Goal: Task Accomplishment & Management: Complete application form

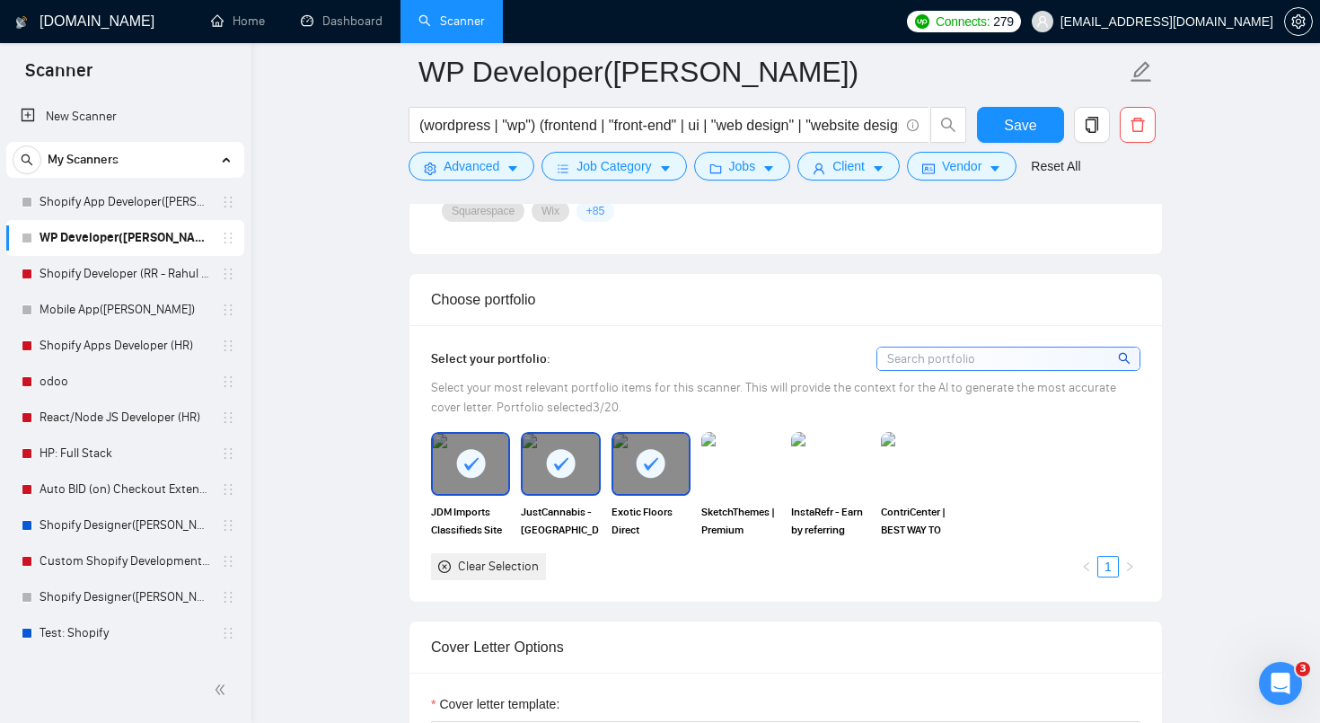
scroll to position [987, 0]
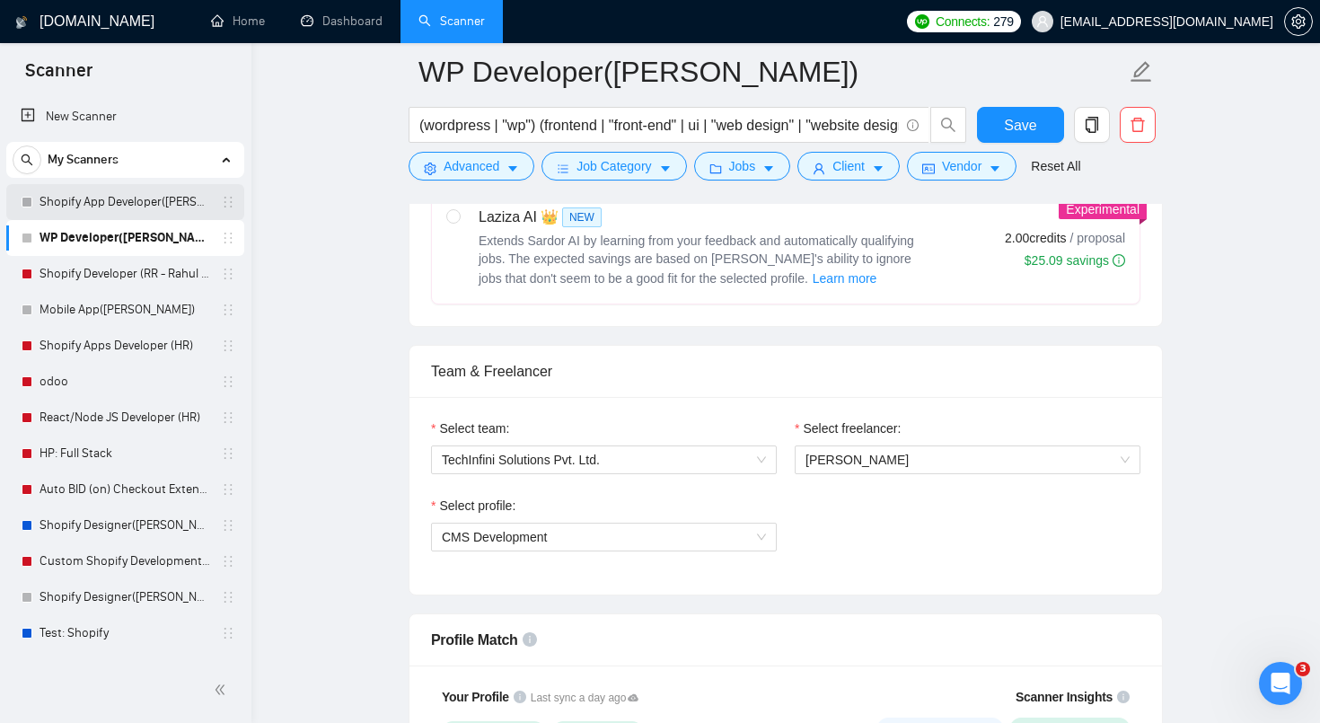
click at [164, 200] on link "Shopify App Developer([PERSON_NAME])" at bounding box center [124, 202] width 171 height 36
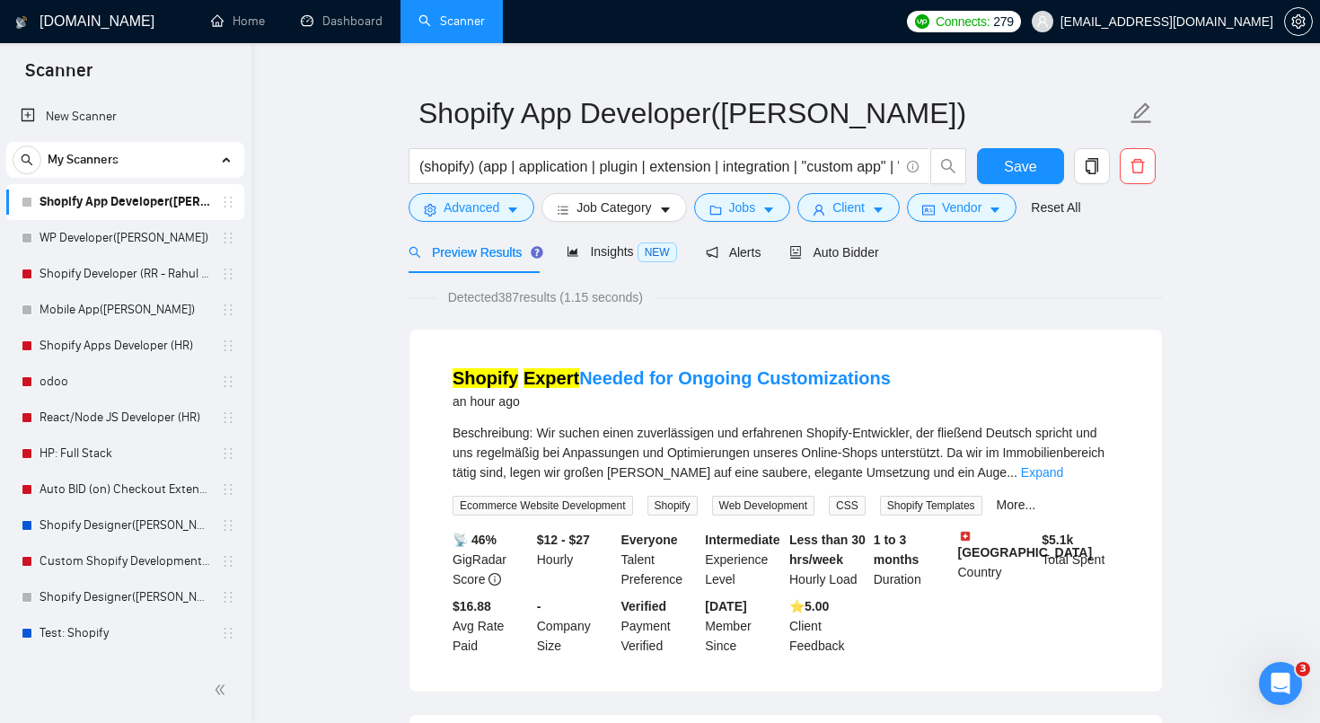
scroll to position [33, 0]
click at [481, 536] on b "📡 46%" at bounding box center [474, 538] width 44 height 14
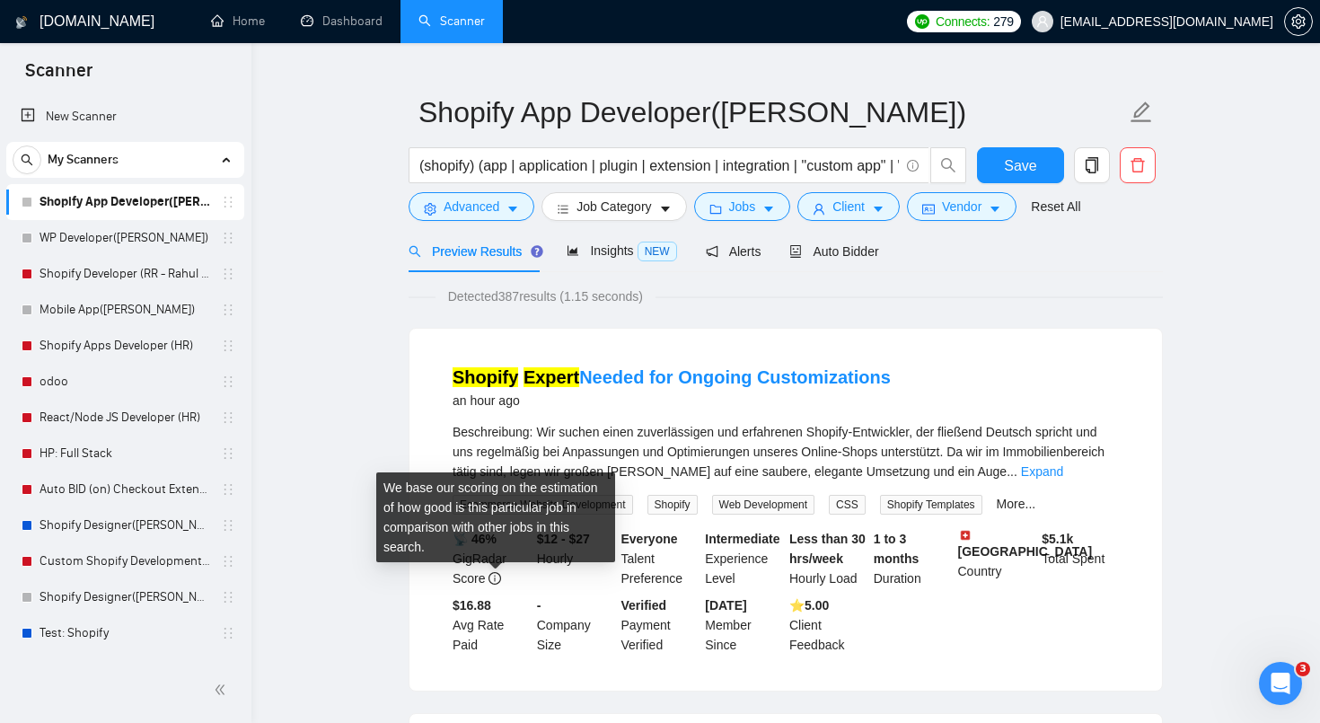
click at [496, 573] on icon "info-circle" at bounding box center [494, 578] width 13 height 13
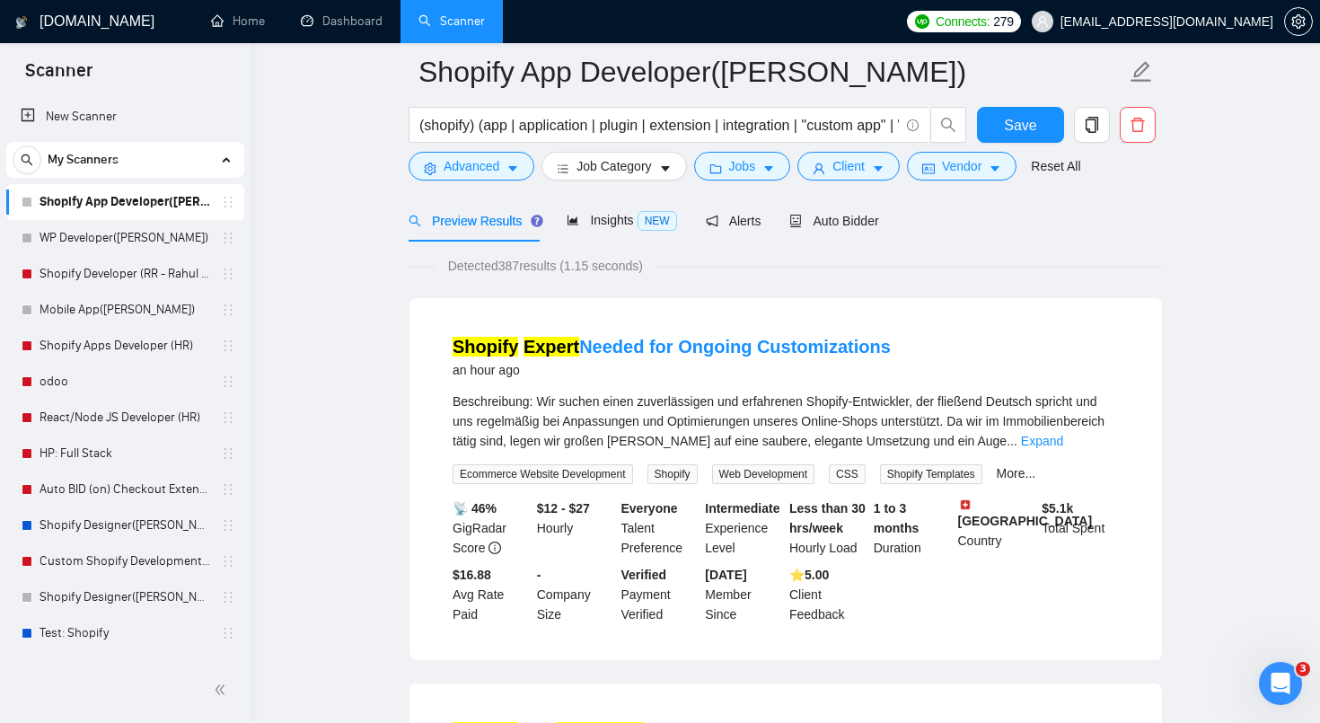
scroll to position [0, 0]
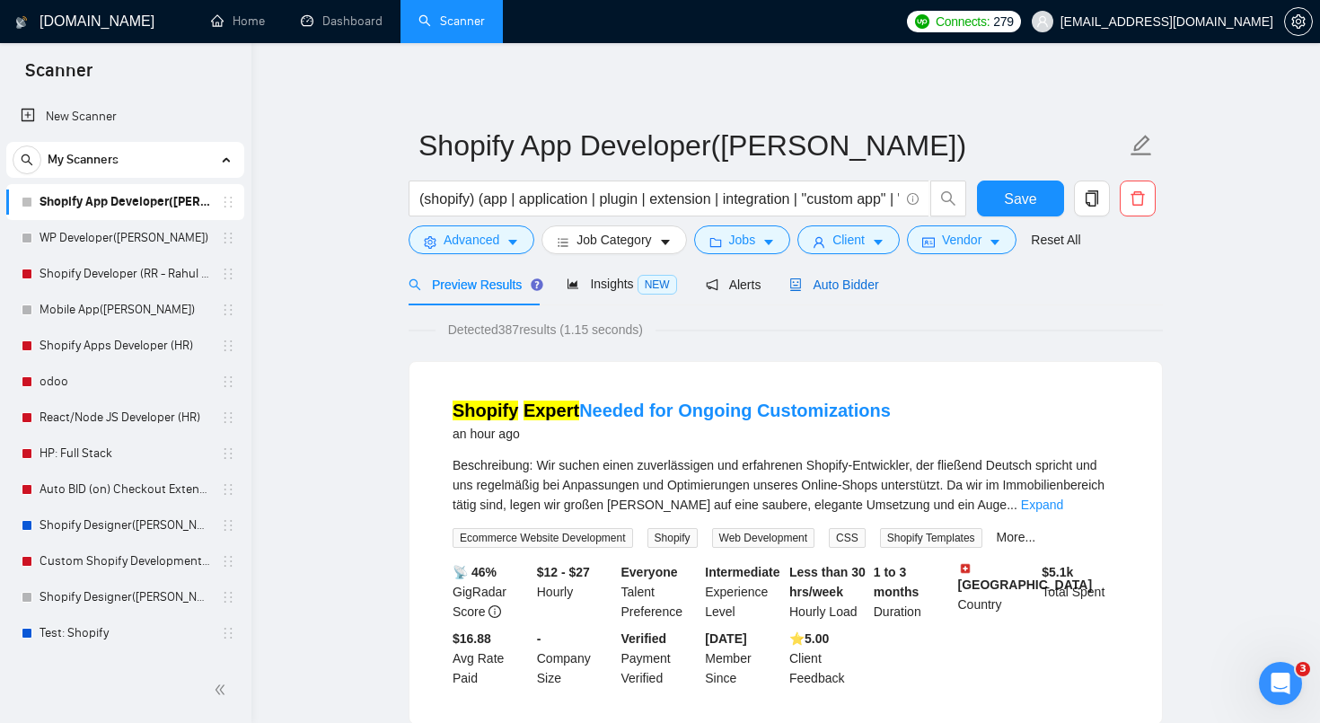
click at [865, 294] on div "Auto Bidder" at bounding box center [833, 285] width 89 height 20
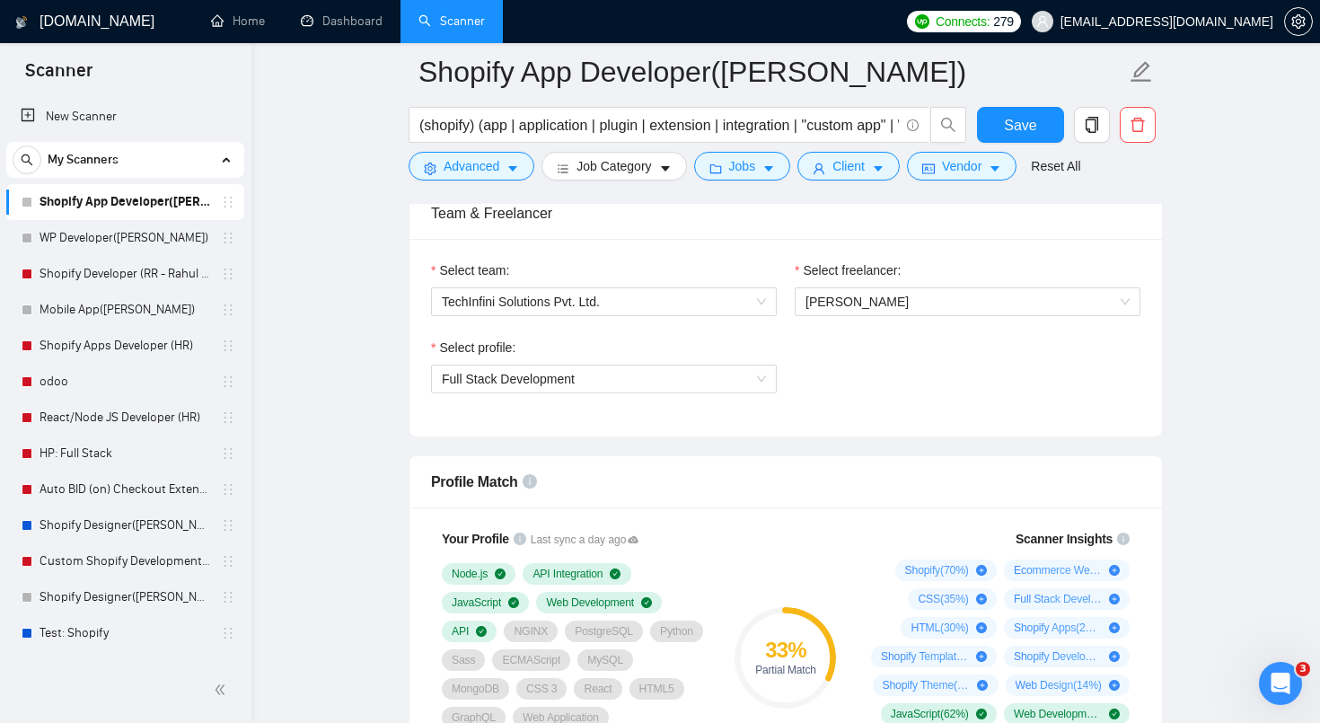
scroll to position [1161, 0]
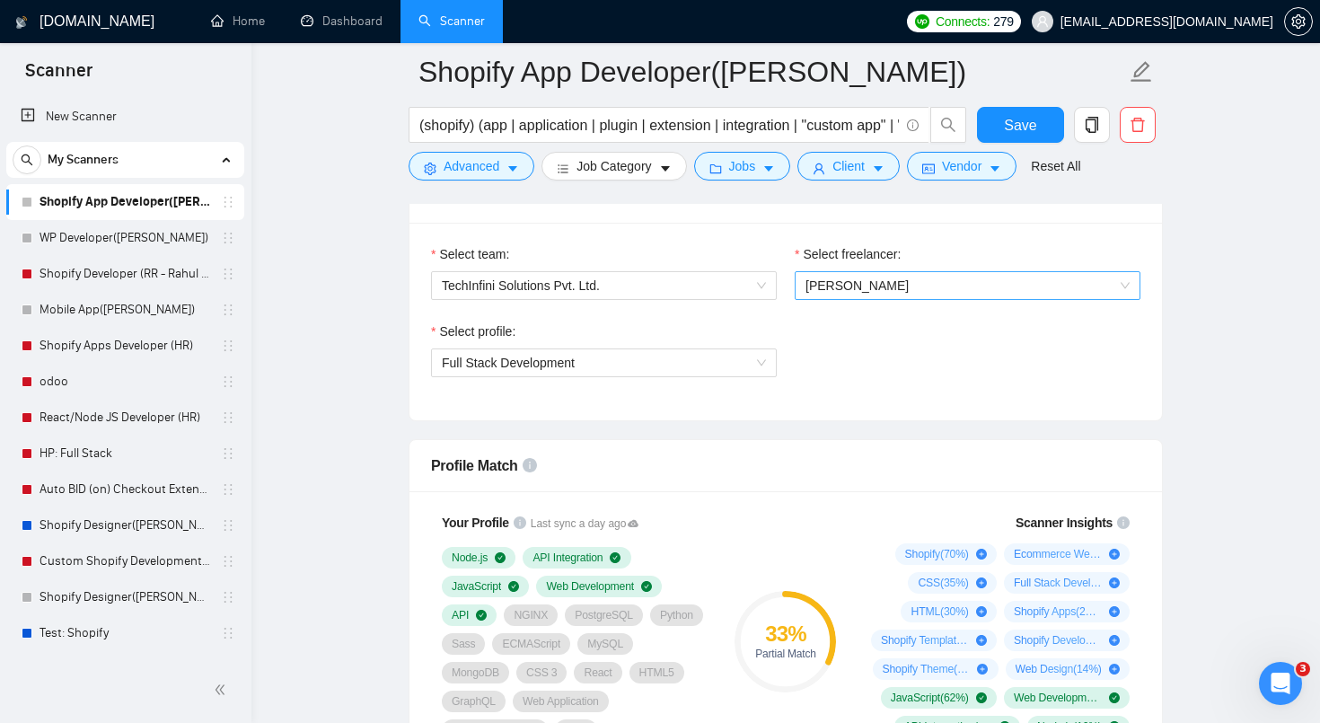
click at [869, 288] on span "[PERSON_NAME]" at bounding box center [856, 285] width 103 height 14
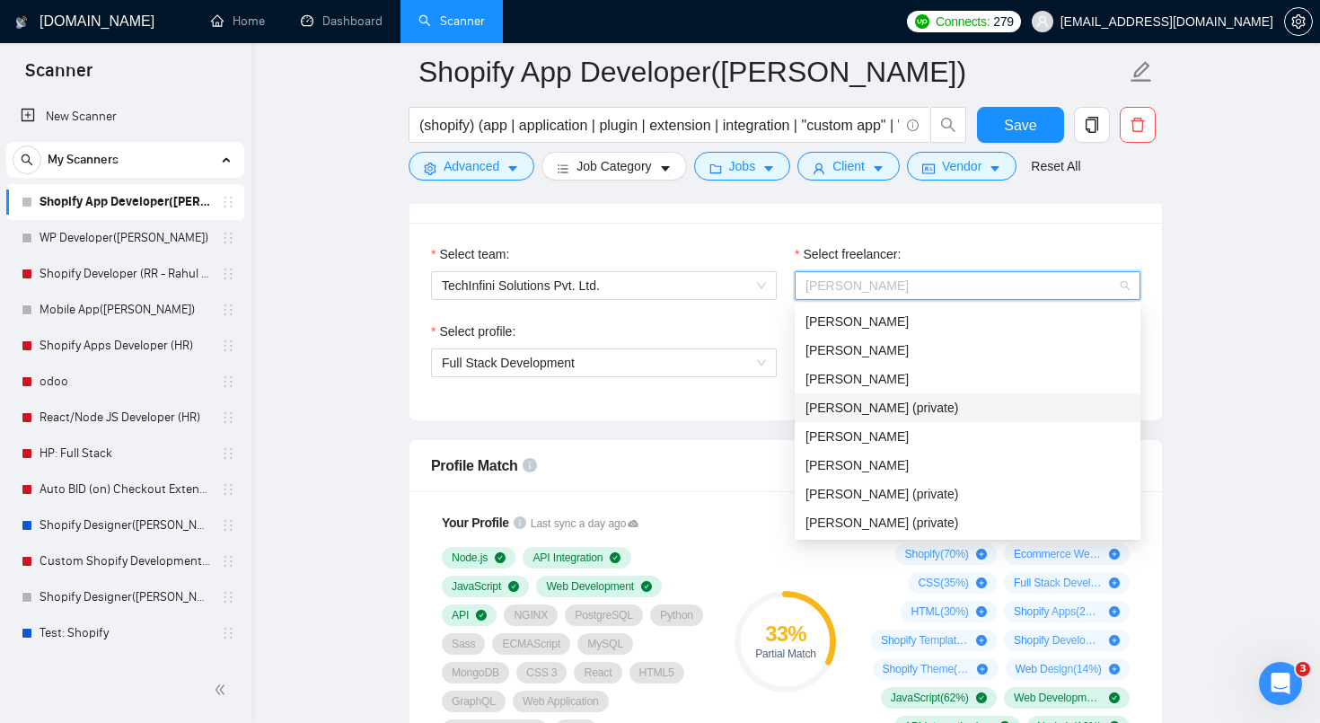
scroll to position [57, 0]
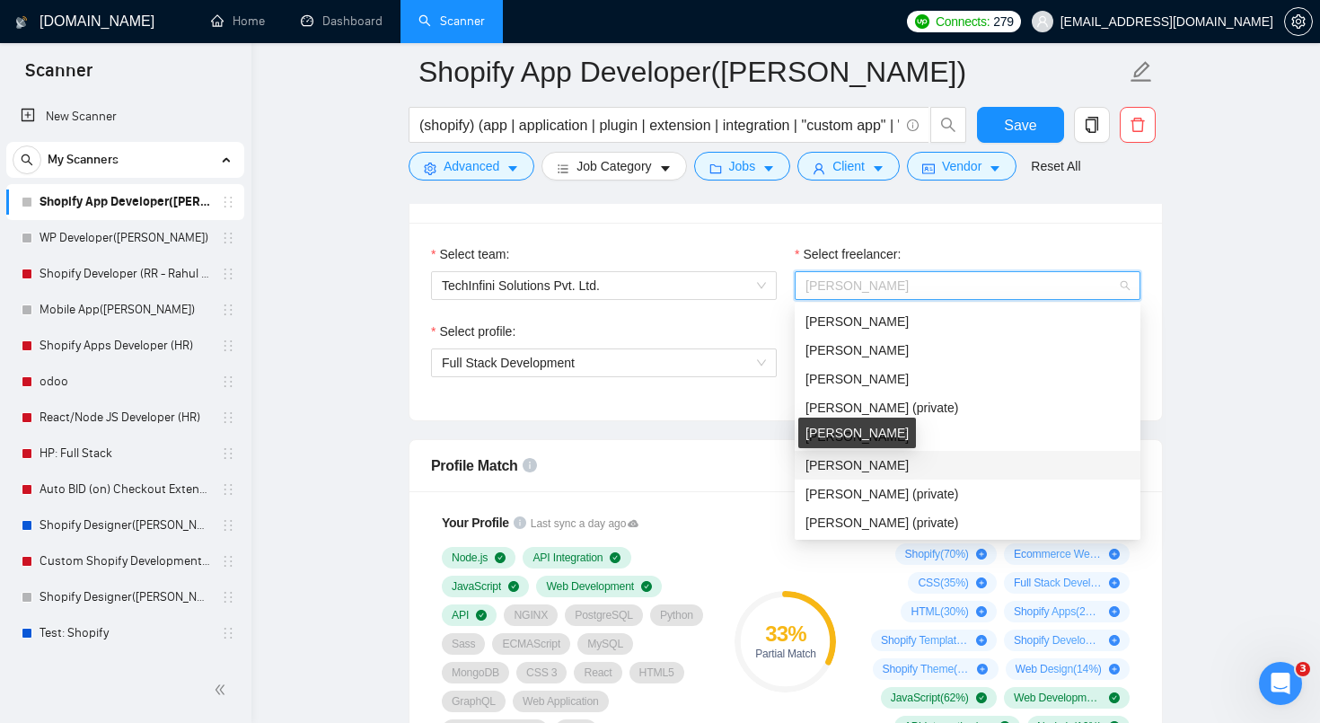
click at [890, 462] on span "[PERSON_NAME]" at bounding box center [856, 465] width 103 height 14
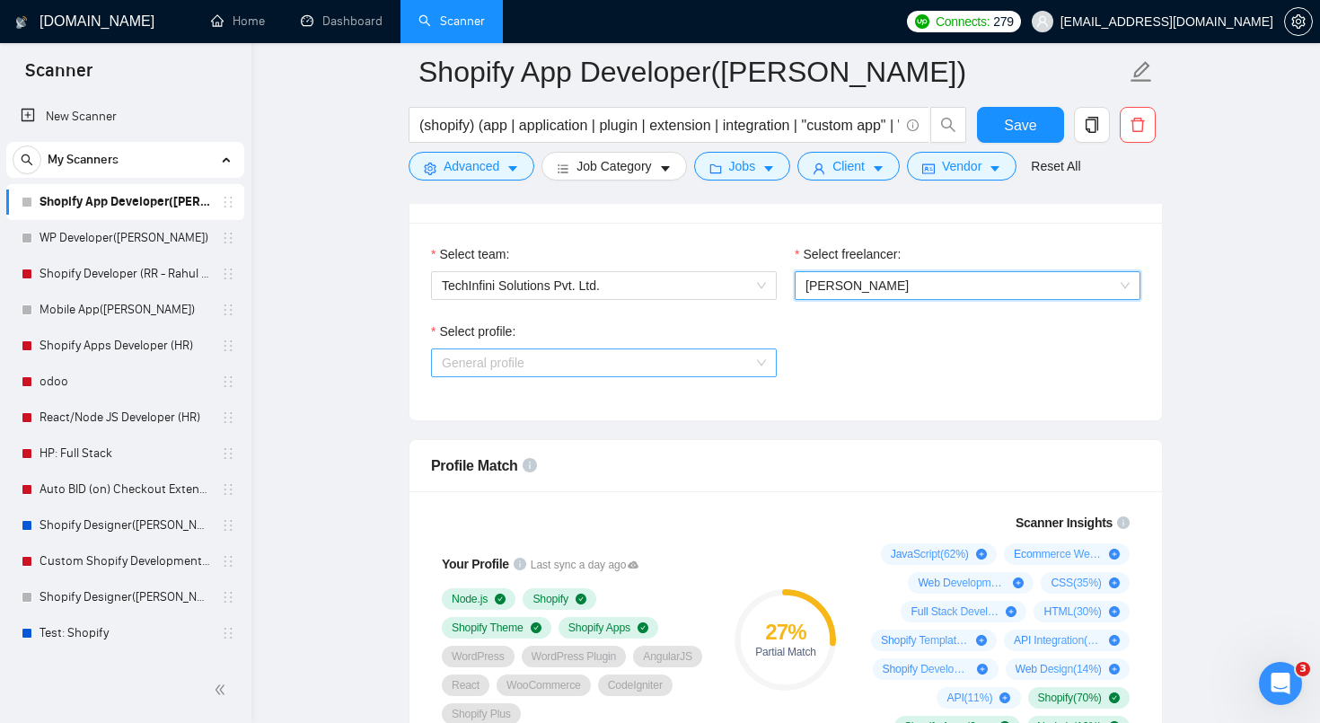
click at [702, 350] on span "General profile" at bounding box center [604, 362] width 324 height 27
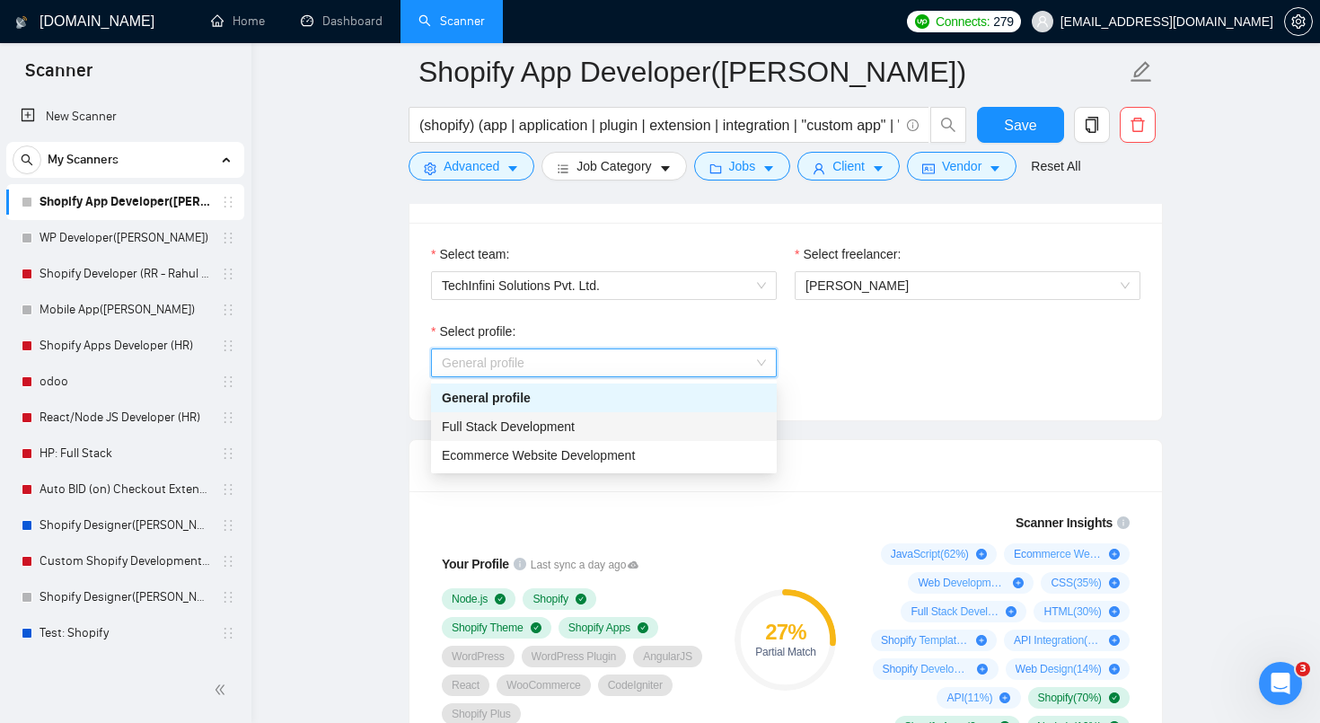
click at [638, 432] on div "Full Stack Development" at bounding box center [604, 427] width 324 height 20
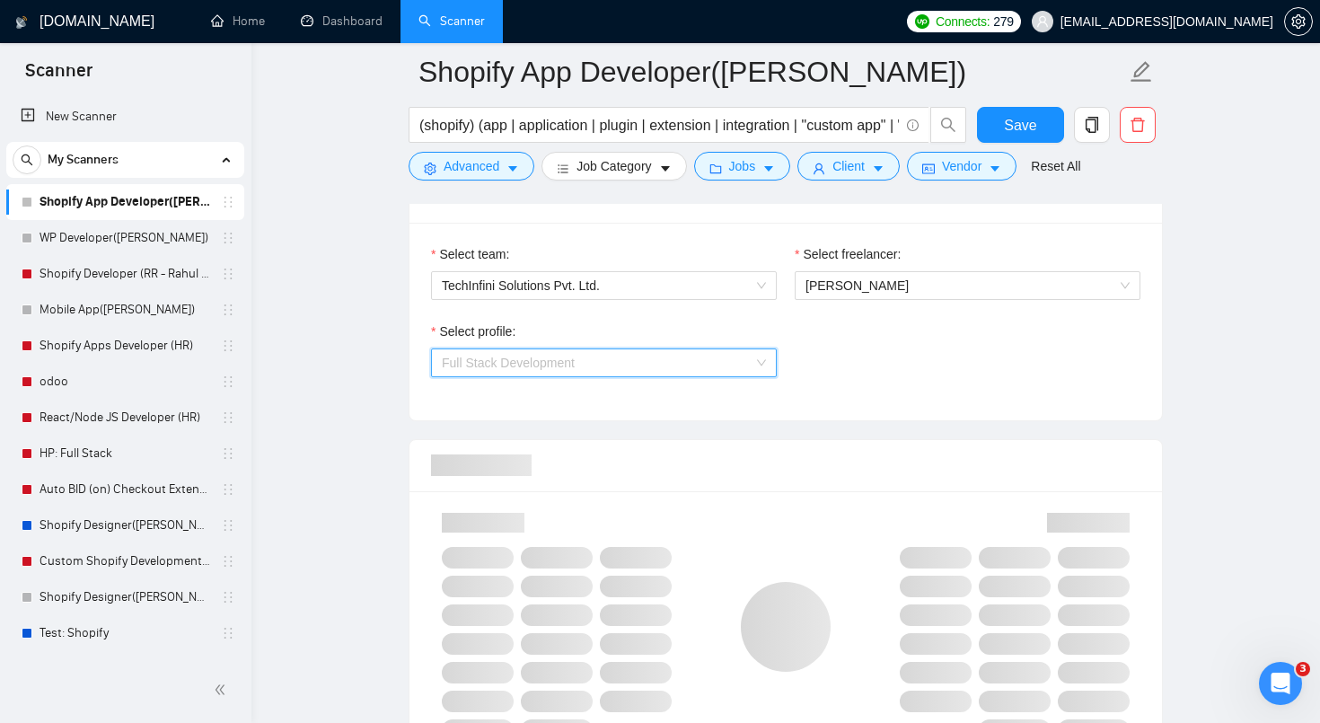
click at [660, 367] on span "Full Stack Development" at bounding box center [604, 362] width 324 height 27
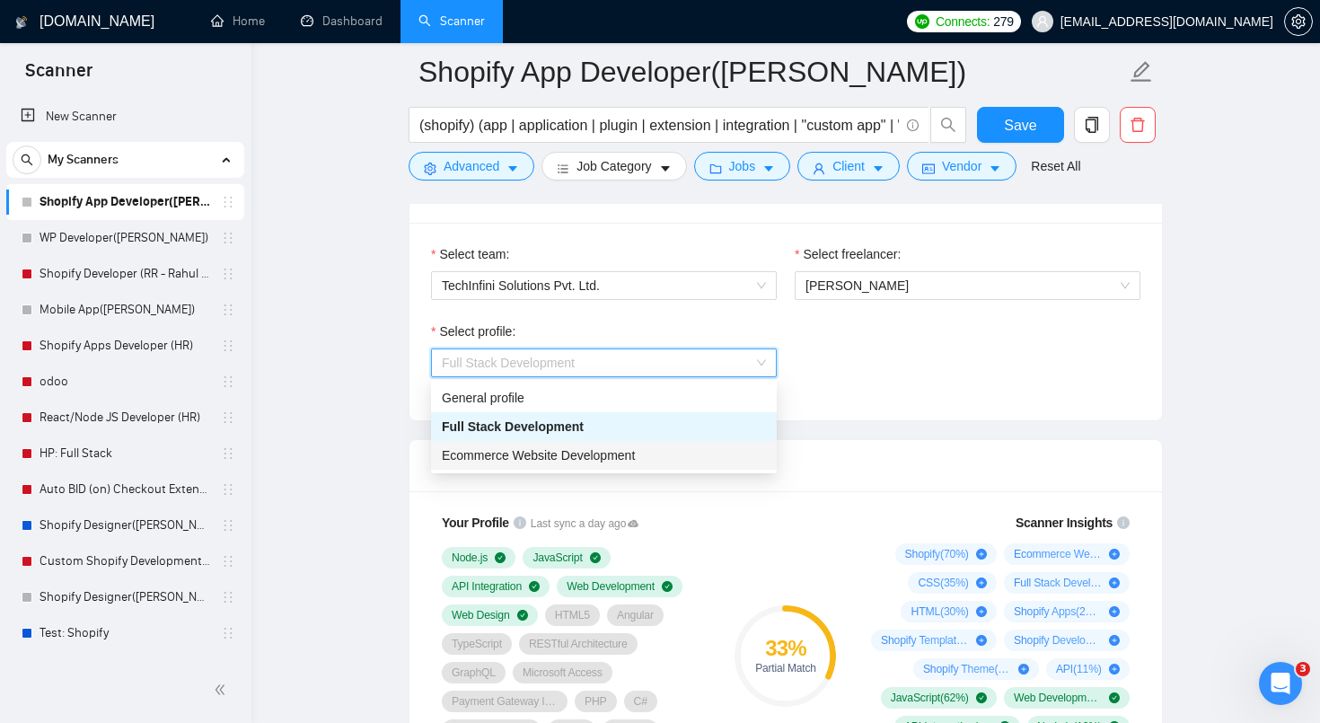
click at [635, 457] on span "Ecommerce Website Development" at bounding box center [538, 455] width 193 height 14
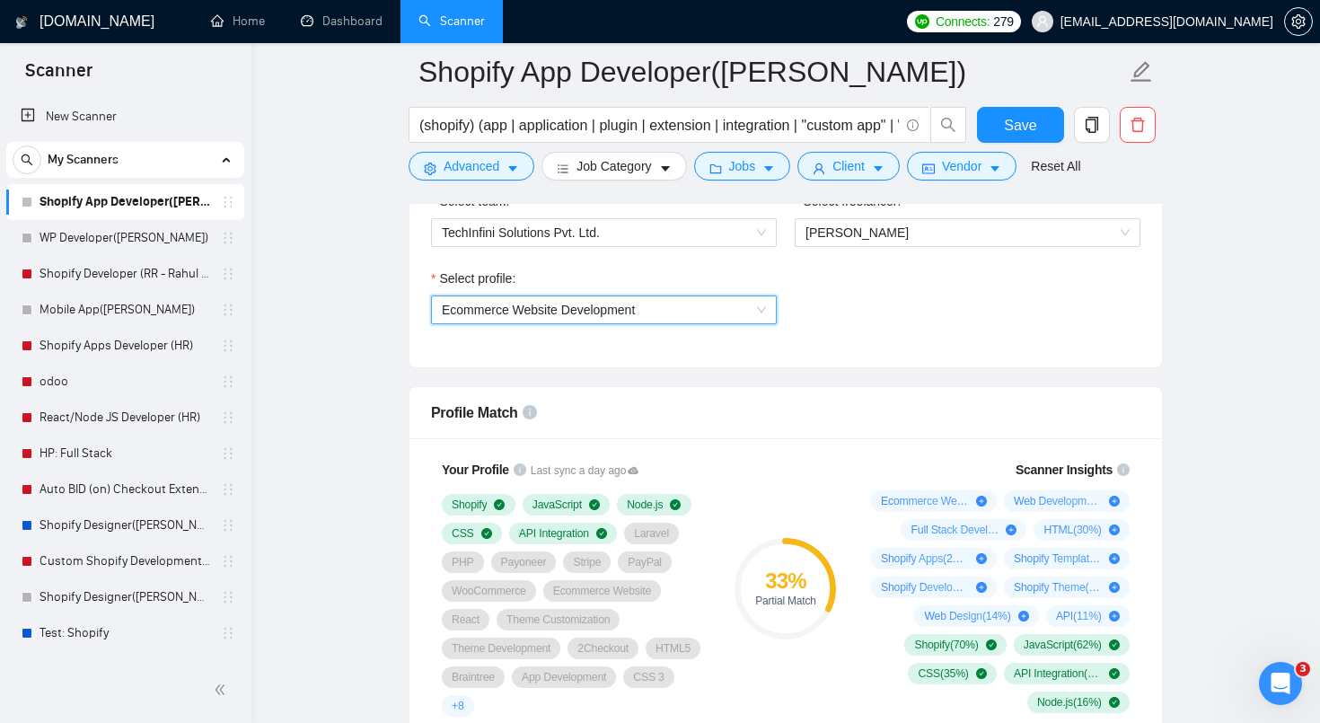
scroll to position [1218, 0]
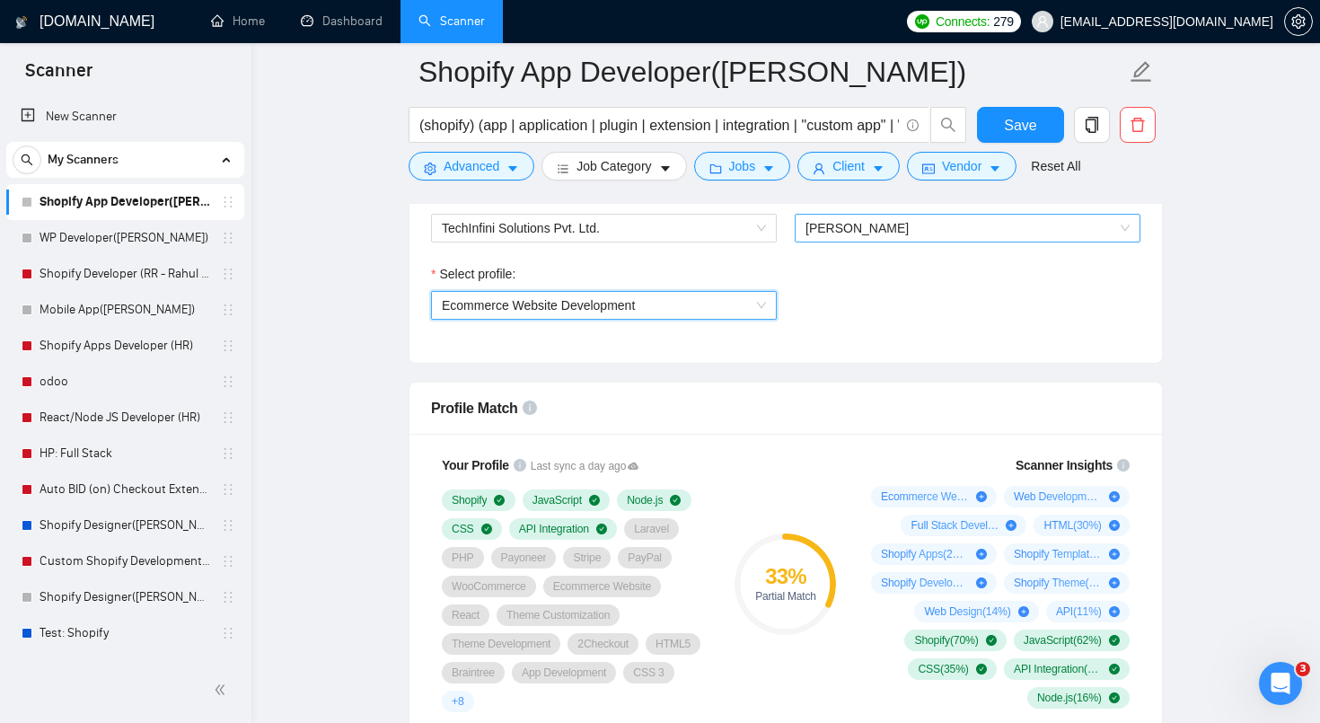
click at [835, 224] on span "[PERSON_NAME]" at bounding box center [856, 228] width 103 height 14
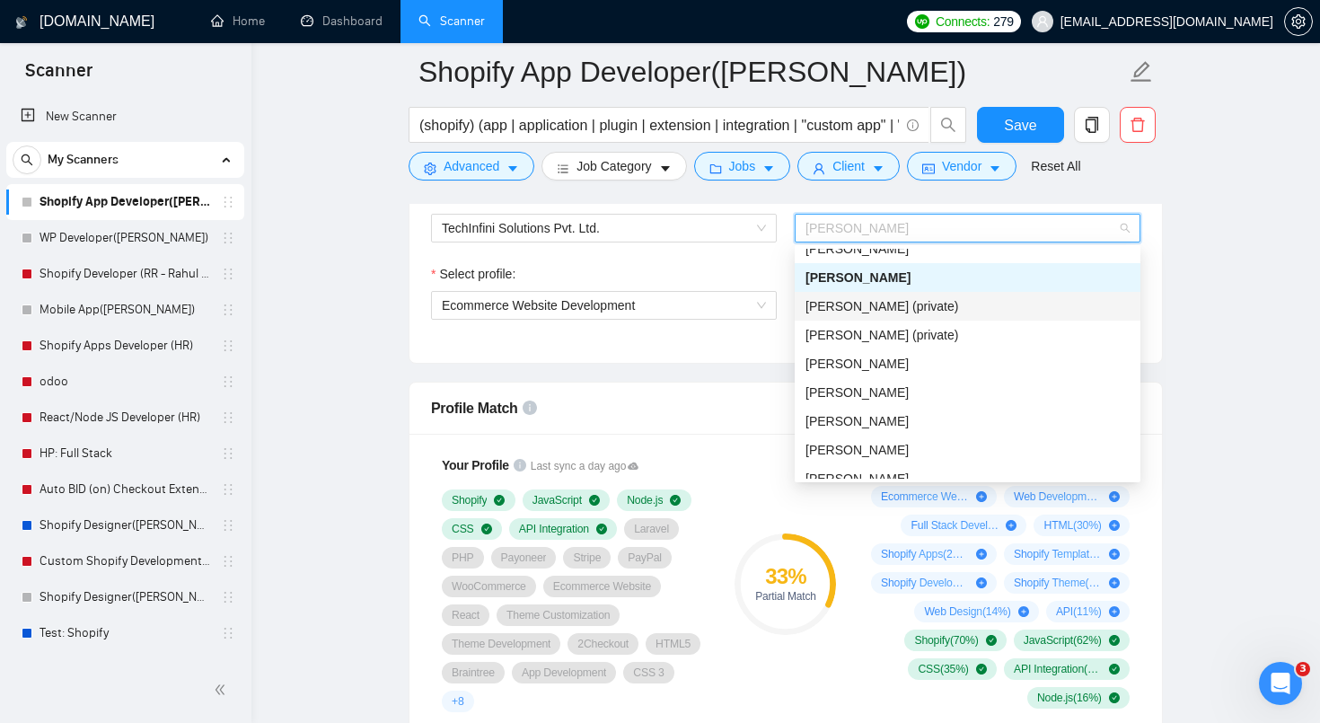
scroll to position [189, 0]
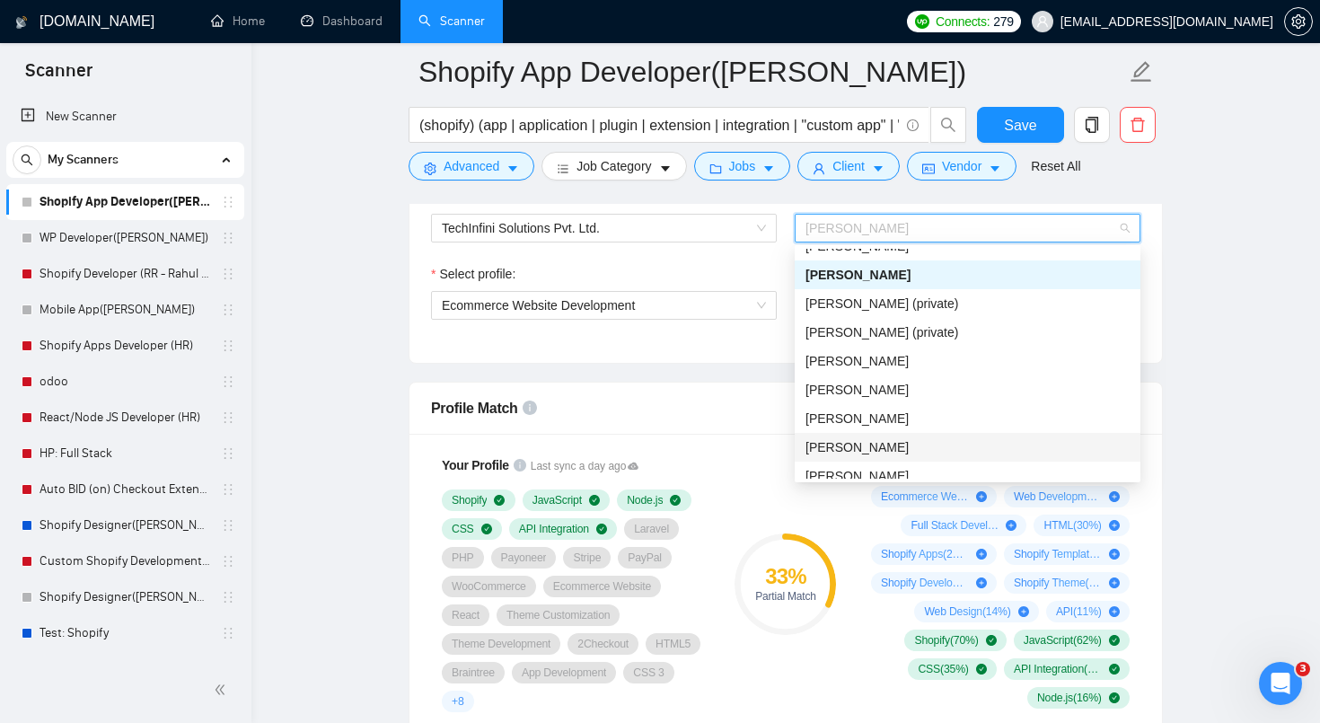
click at [904, 441] on span "[PERSON_NAME]" at bounding box center [856, 447] width 103 height 14
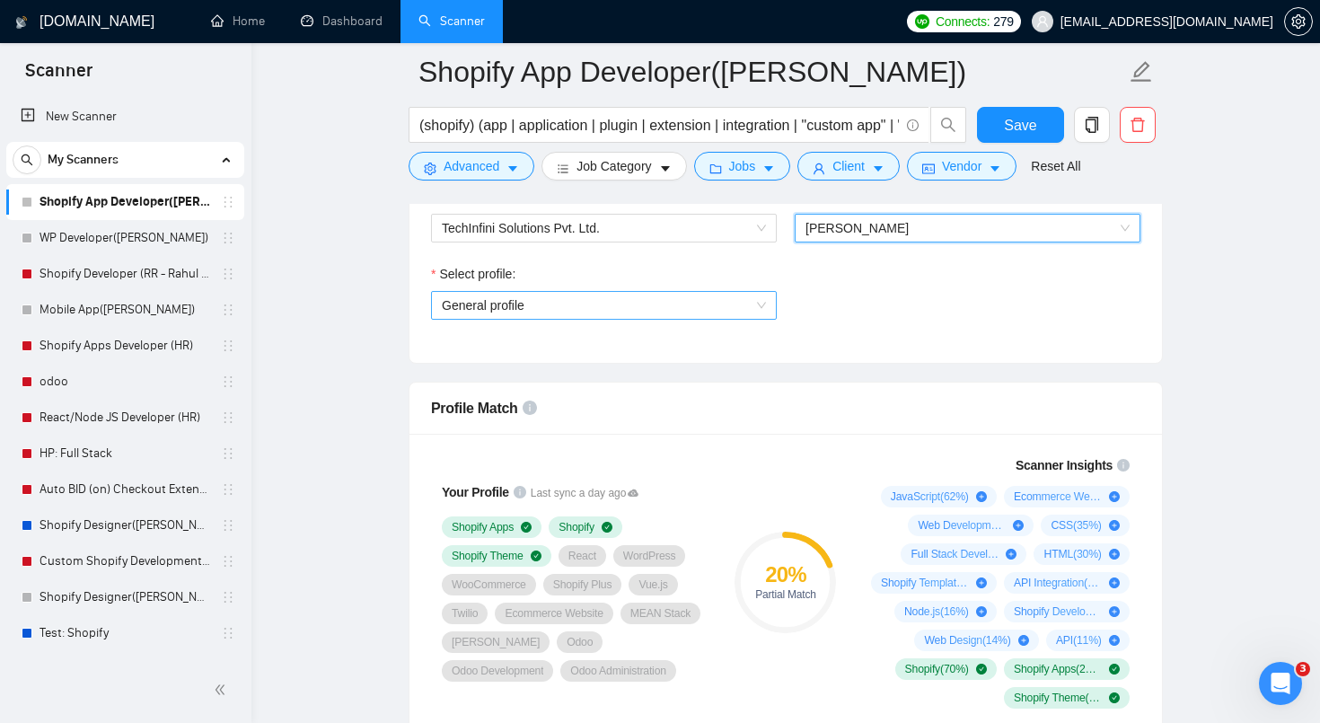
click at [746, 303] on span "General profile" at bounding box center [604, 305] width 324 height 27
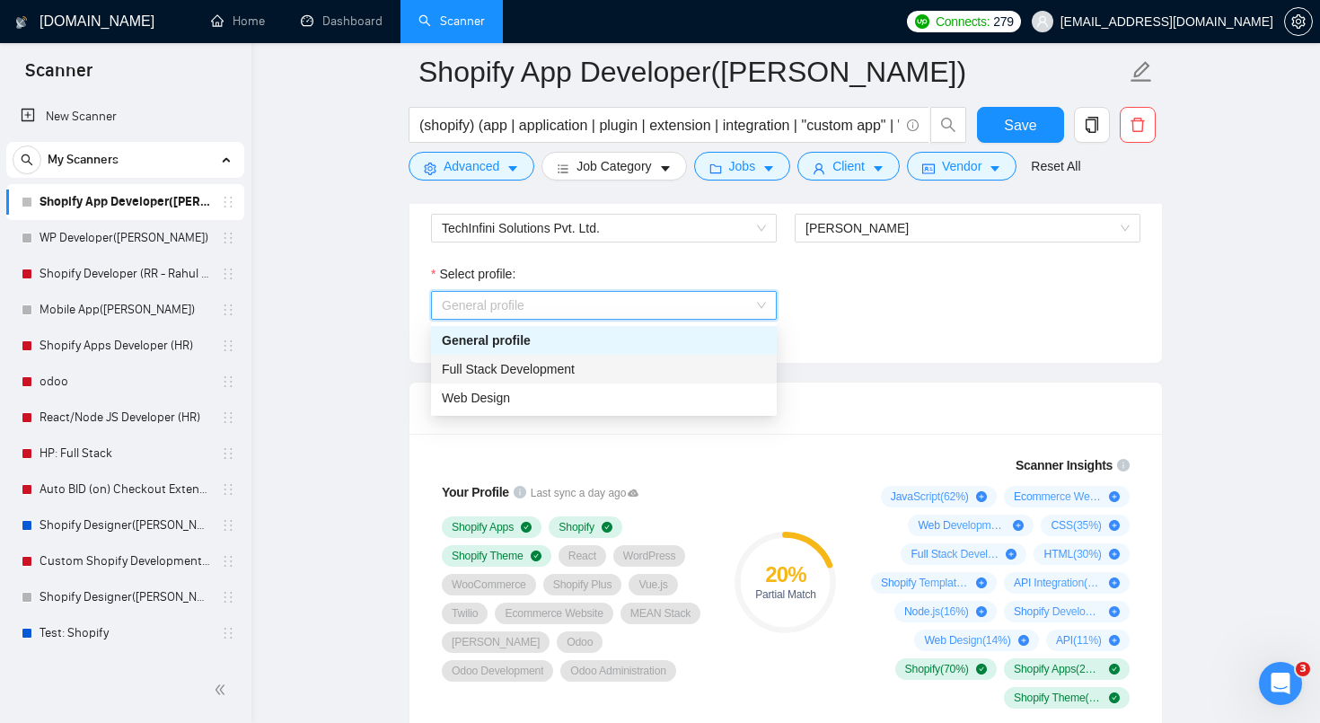
click at [661, 364] on div "Full Stack Development" at bounding box center [604, 369] width 324 height 20
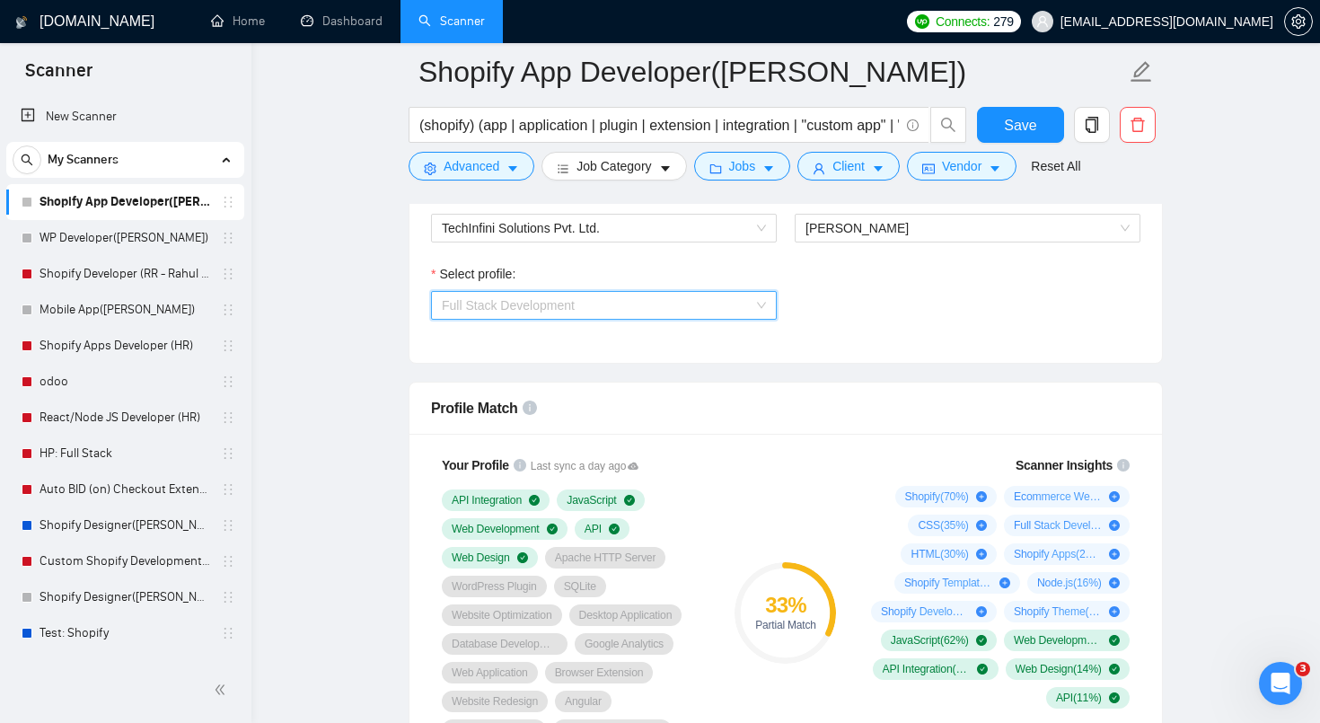
click at [692, 318] on div "Full Stack Development" at bounding box center [604, 305] width 346 height 29
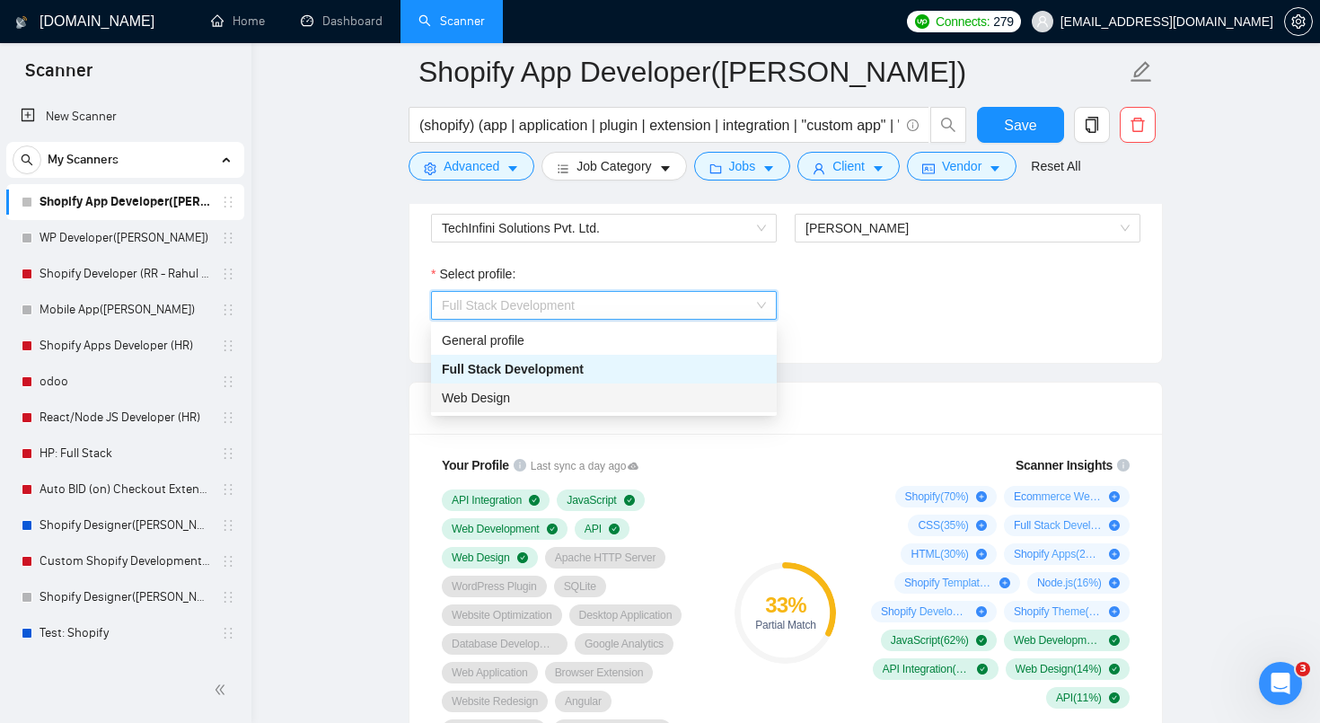
click at [652, 392] on div "Web Design" at bounding box center [604, 398] width 324 height 20
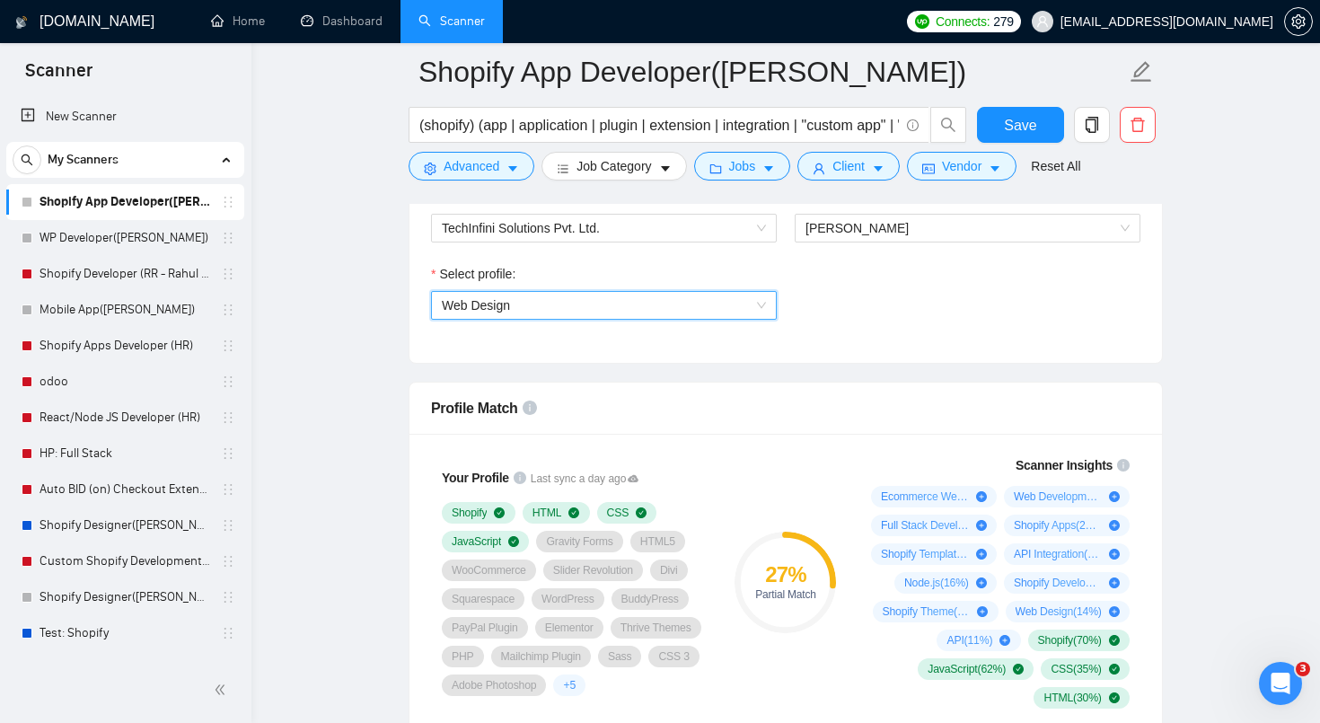
click at [890, 244] on div "Select freelancer: [PERSON_NAME]" at bounding box center [967, 225] width 364 height 77
click at [896, 236] on span "[PERSON_NAME]" at bounding box center [967, 228] width 324 height 27
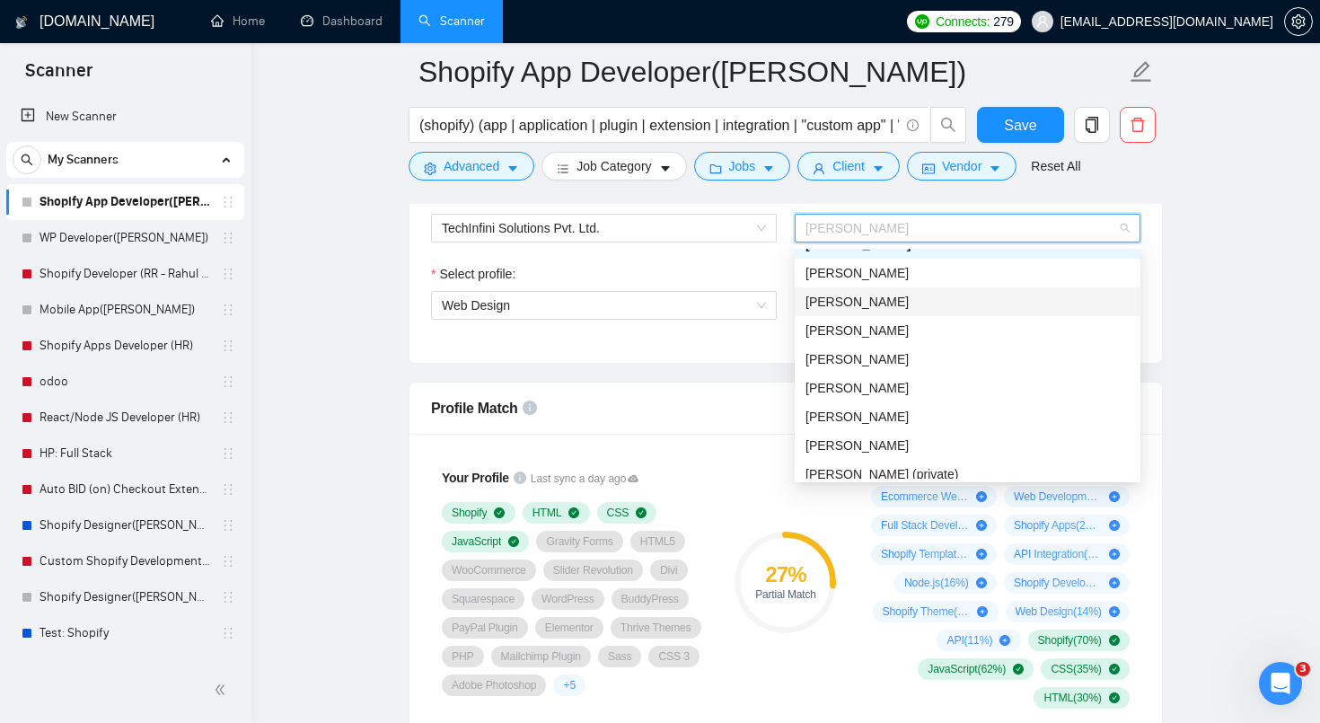
scroll to position [393, 0]
click at [870, 425] on div "[PERSON_NAME]" at bounding box center [967, 416] width 324 height 20
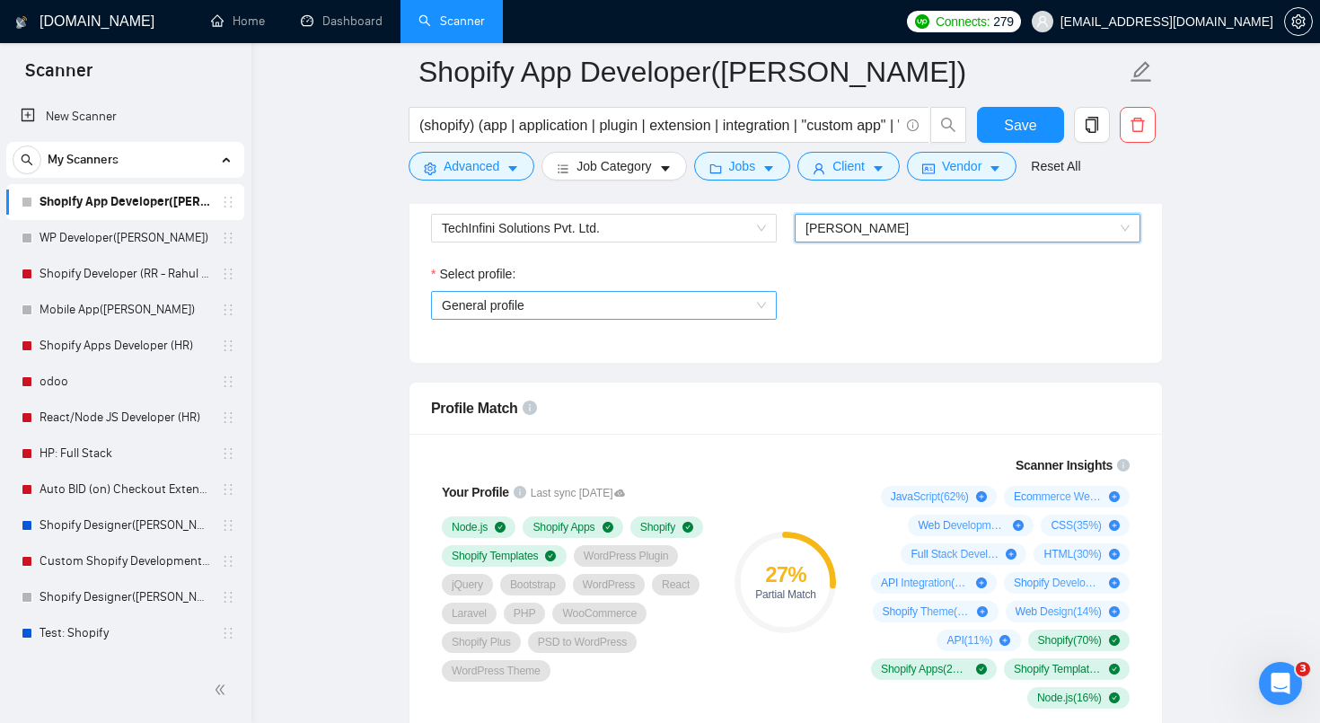
click at [757, 300] on span "General profile" at bounding box center [604, 305] width 324 height 27
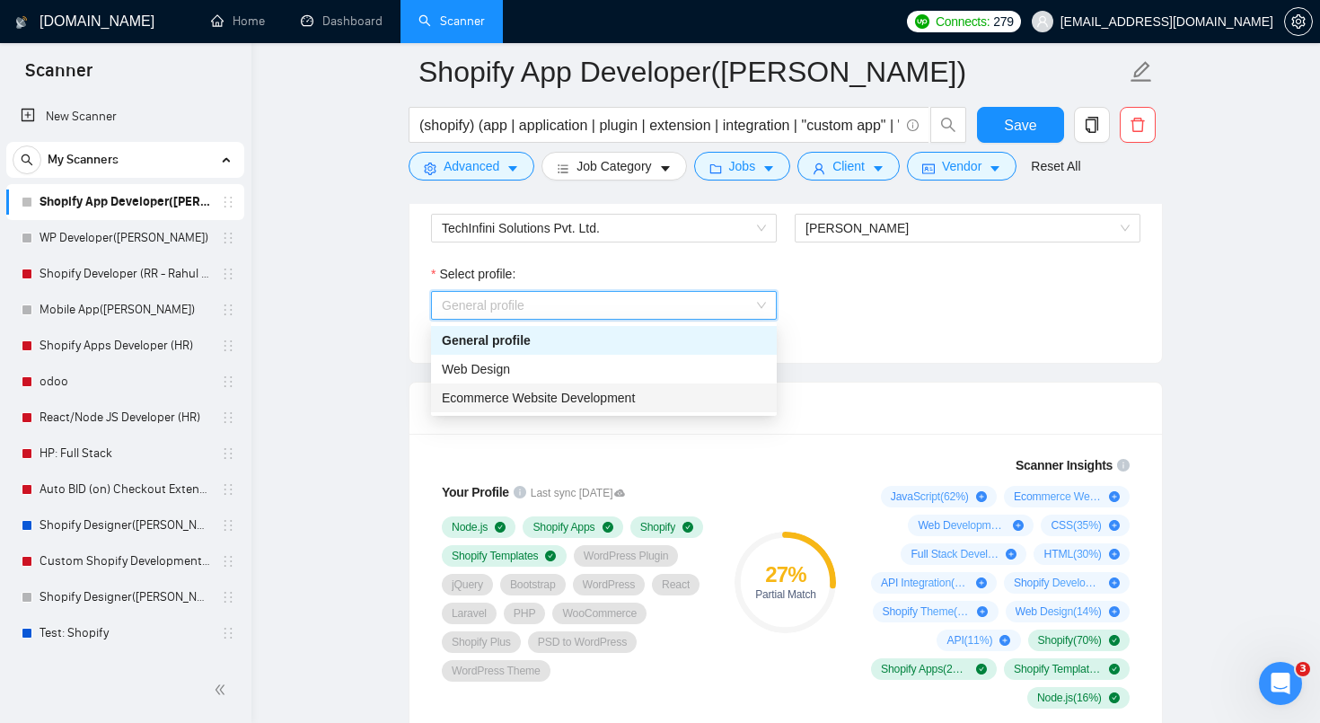
click at [678, 395] on div "Ecommerce Website Development" at bounding box center [604, 398] width 324 height 20
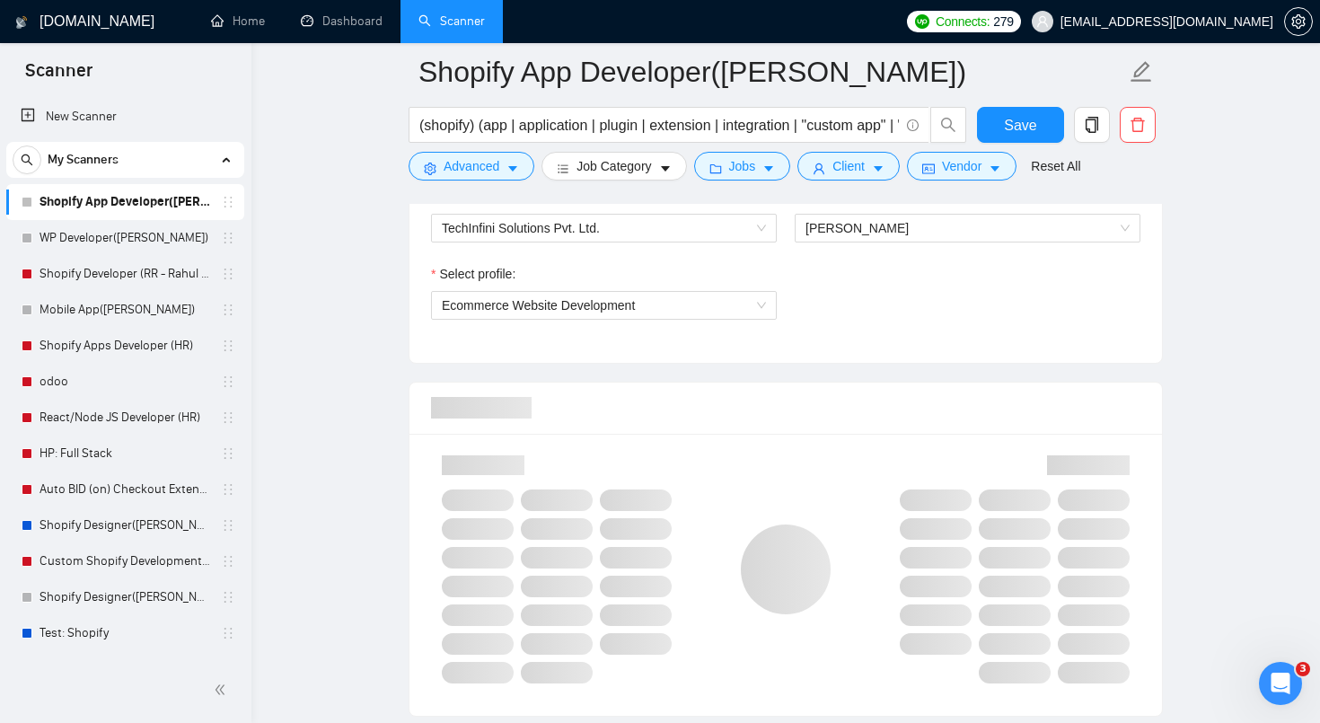
click at [840, 351] on div "Select team: TechInfini Solutions Pvt. Ltd. Select freelancer: [PERSON_NAME] Se…" at bounding box center [785, 263] width 752 height 197
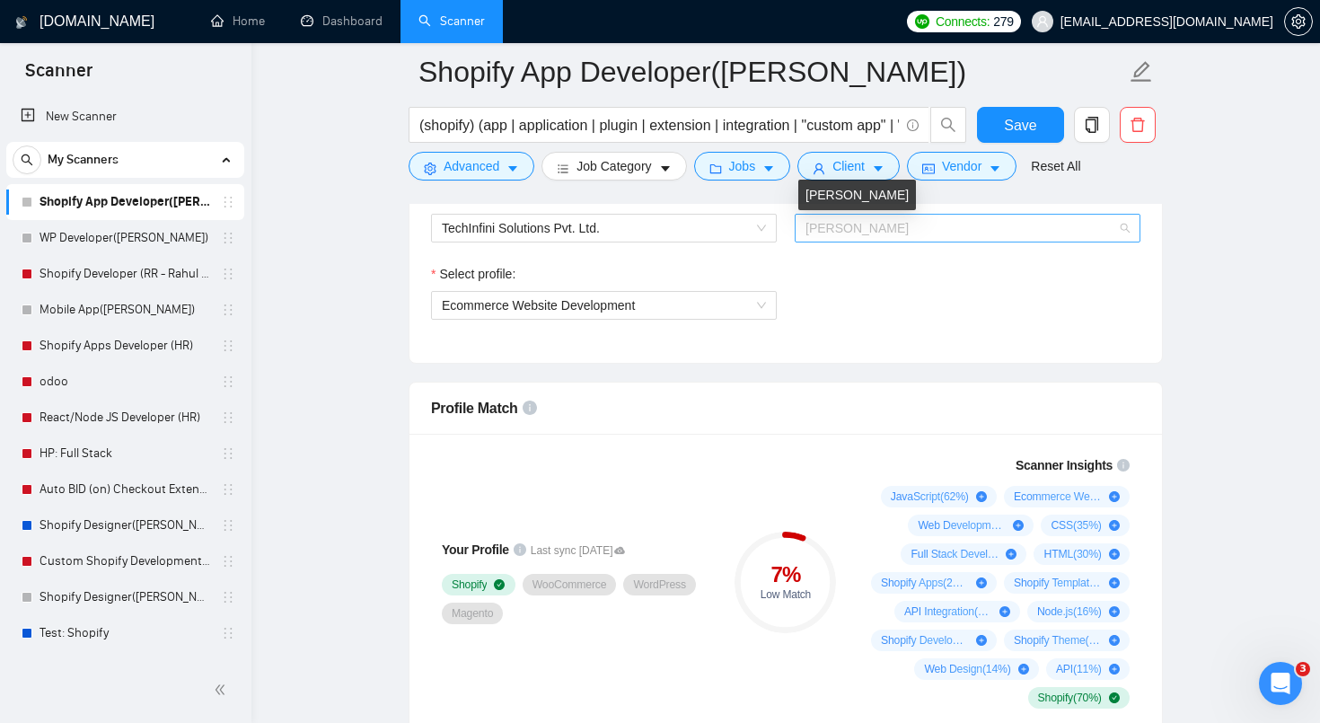
click at [835, 226] on span "[PERSON_NAME]" at bounding box center [856, 228] width 103 height 14
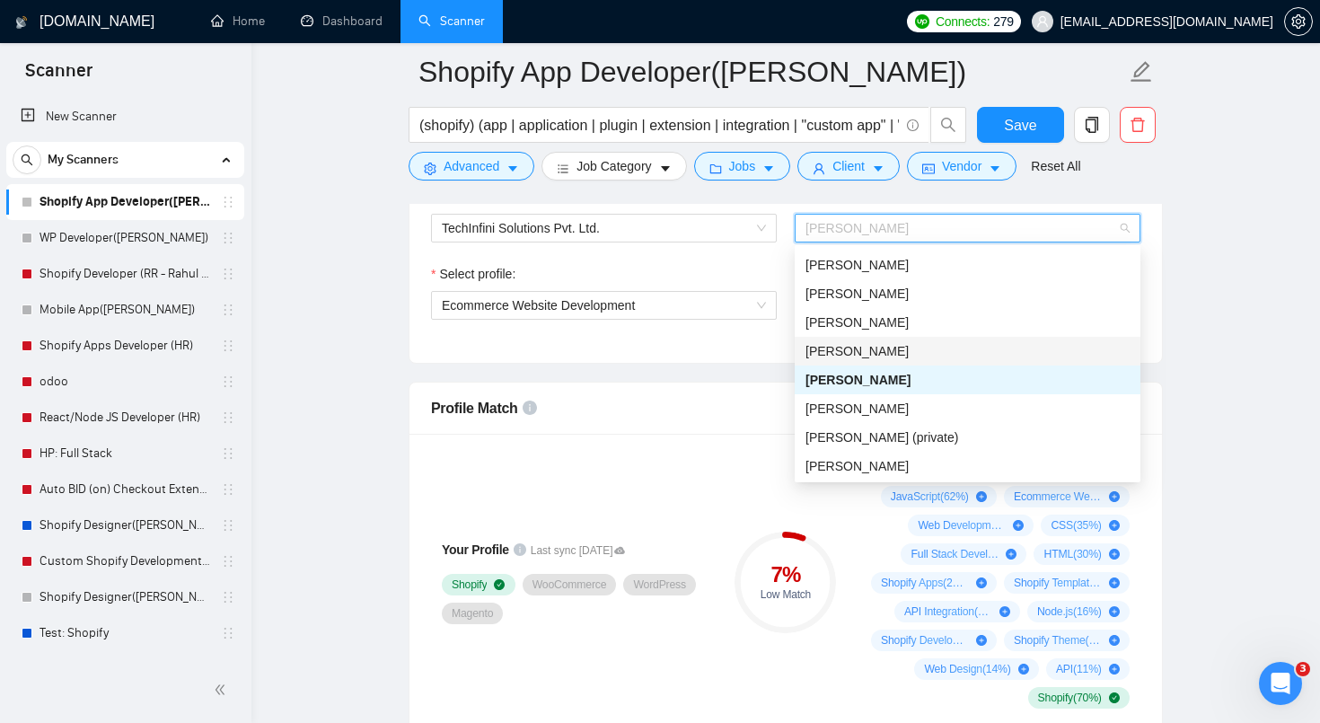
scroll to position [437, 0]
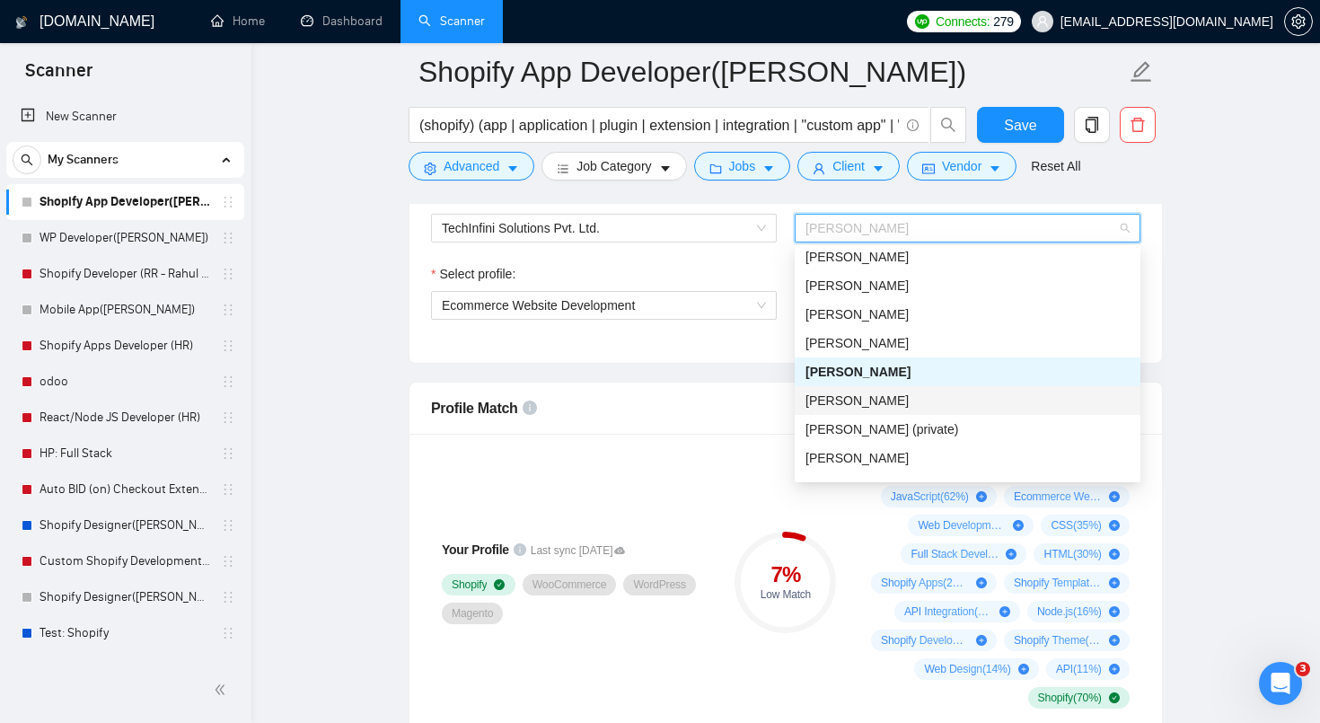
click at [859, 400] on span "[PERSON_NAME]" at bounding box center [856, 400] width 103 height 14
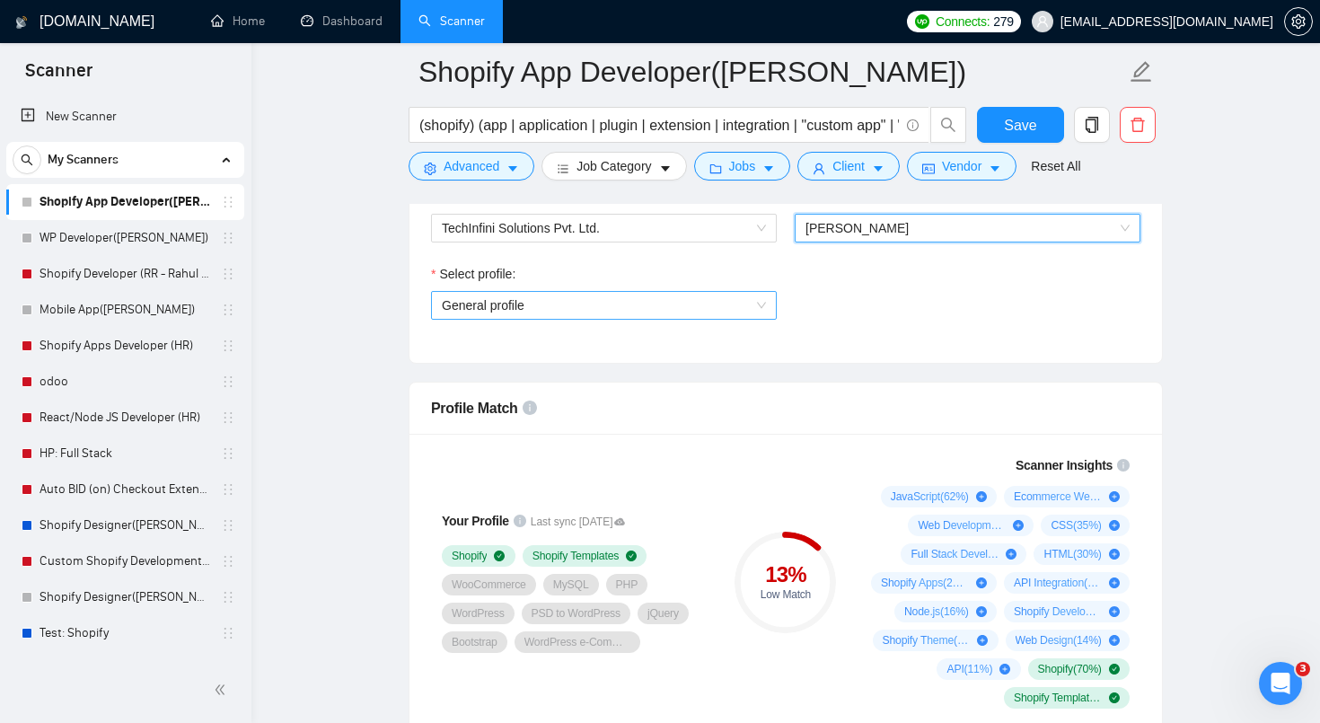
click at [747, 304] on span "General profile" at bounding box center [604, 305] width 324 height 27
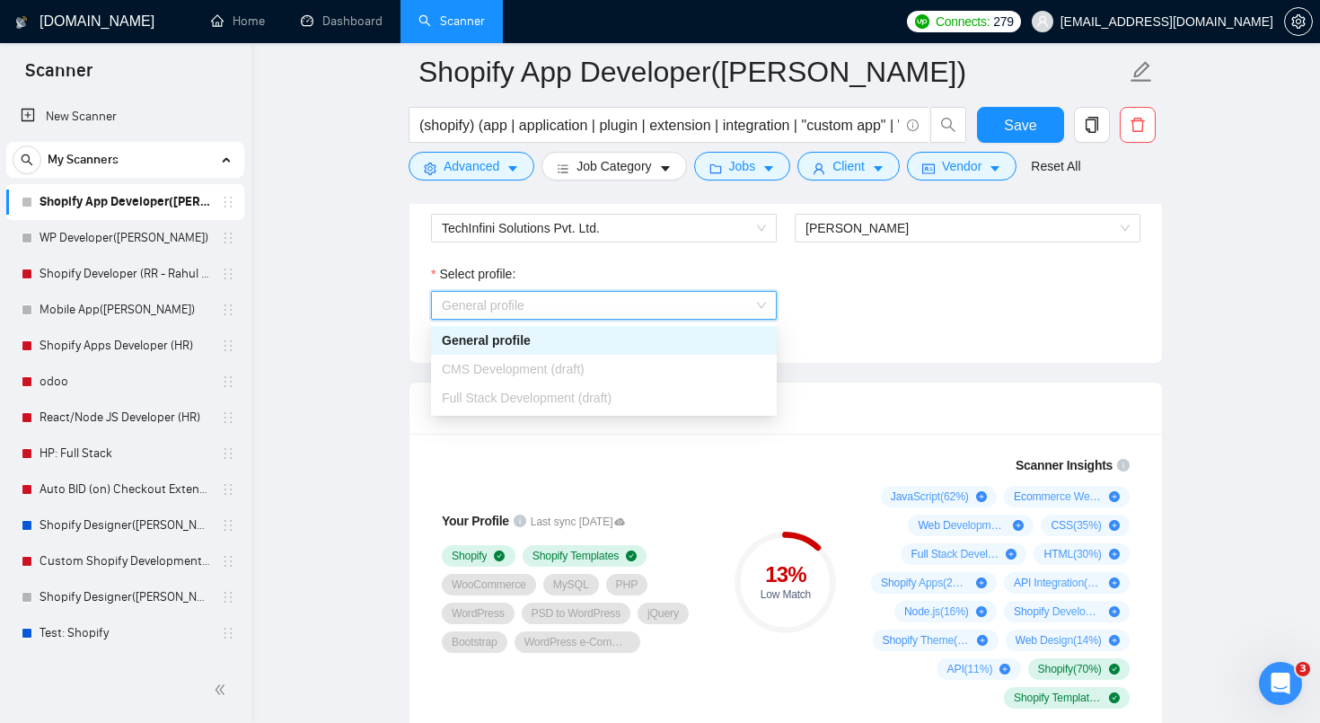
click at [656, 368] on div "CMS Development (draft)" at bounding box center [604, 369] width 324 height 20
click at [838, 232] on span "[PERSON_NAME]" at bounding box center [856, 228] width 103 height 14
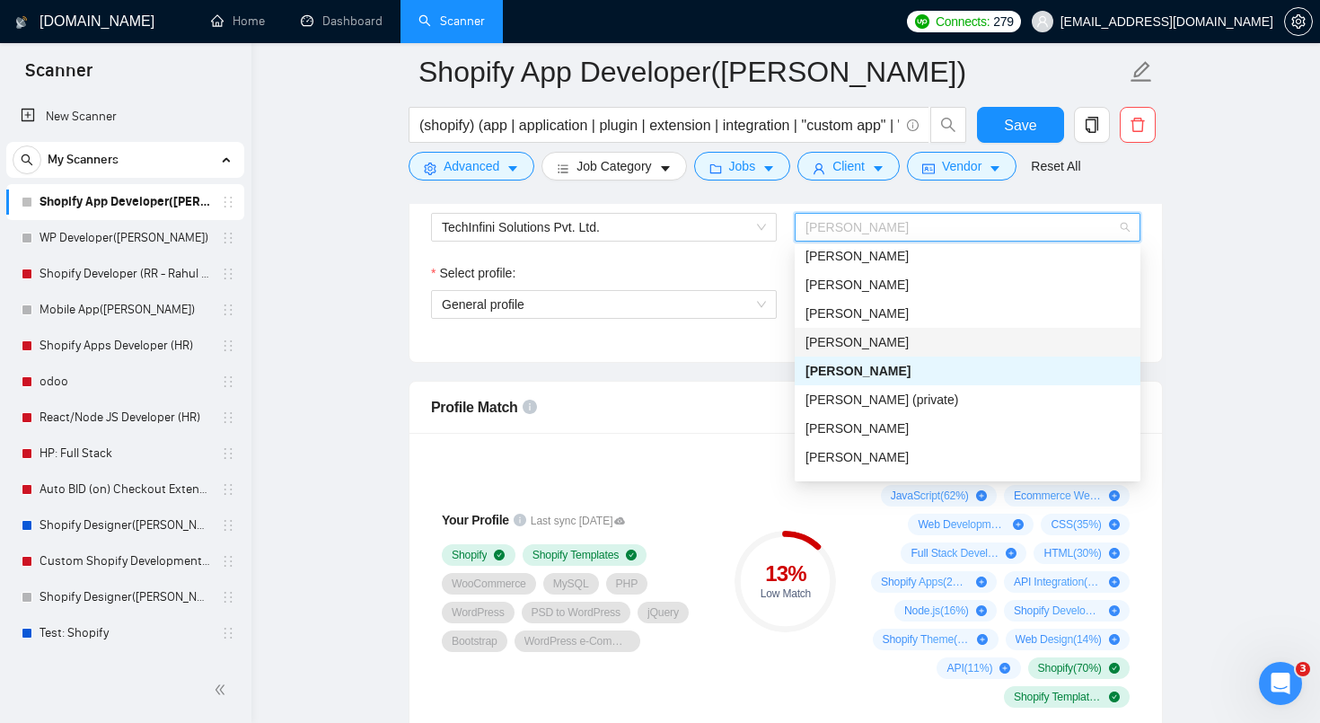
scroll to position [1220, 0]
click at [854, 422] on span "[PERSON_NAME]" at bounding box center [856, 427] width 103 height 14
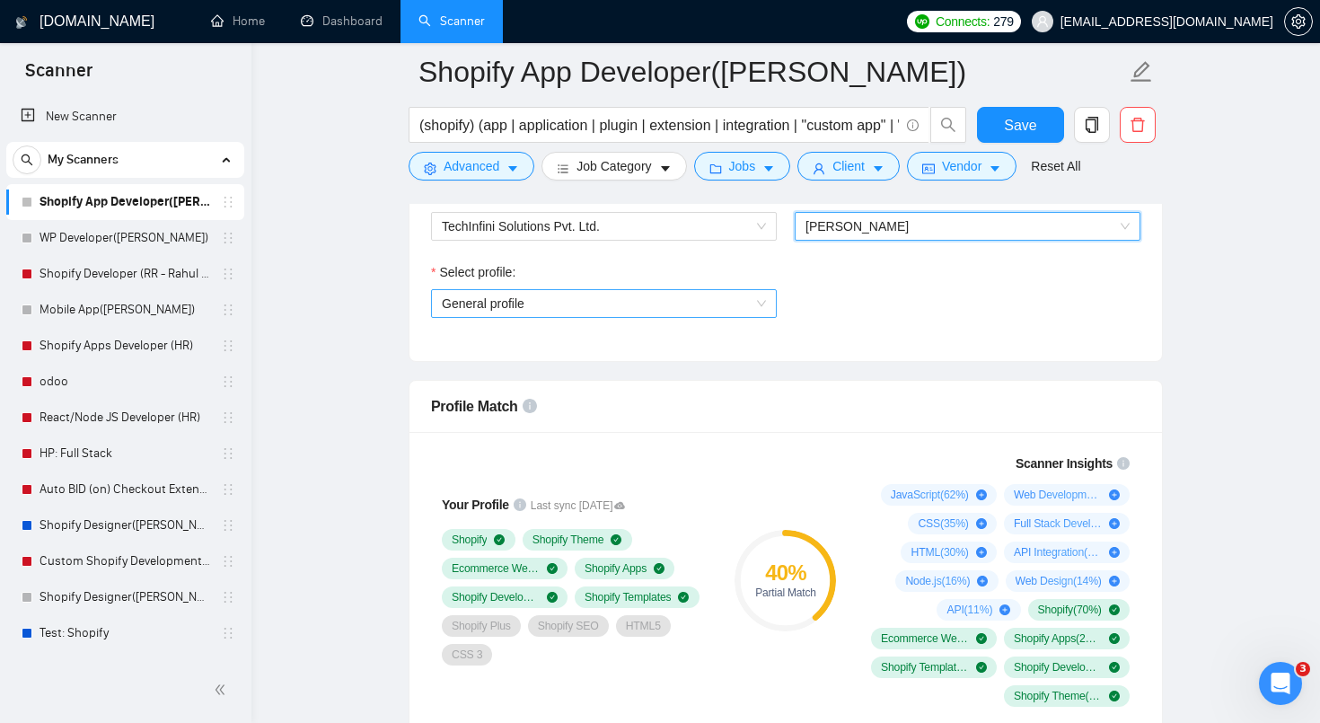
click at [723, 300] on span "General profile" at bounding box center [604, 303] width 324 height 27
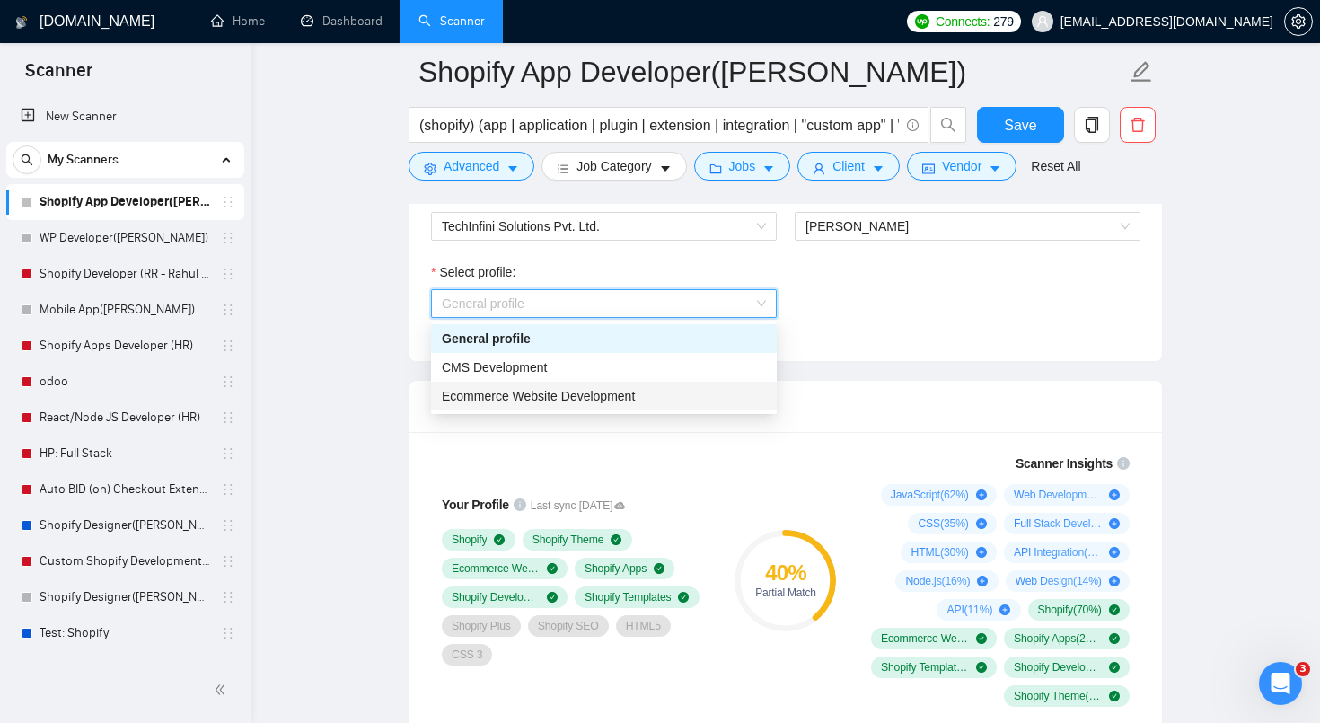
click at [666, 386] on div "Ecommerce Website Development" at bounding box center [604, 396] width 324 height 20
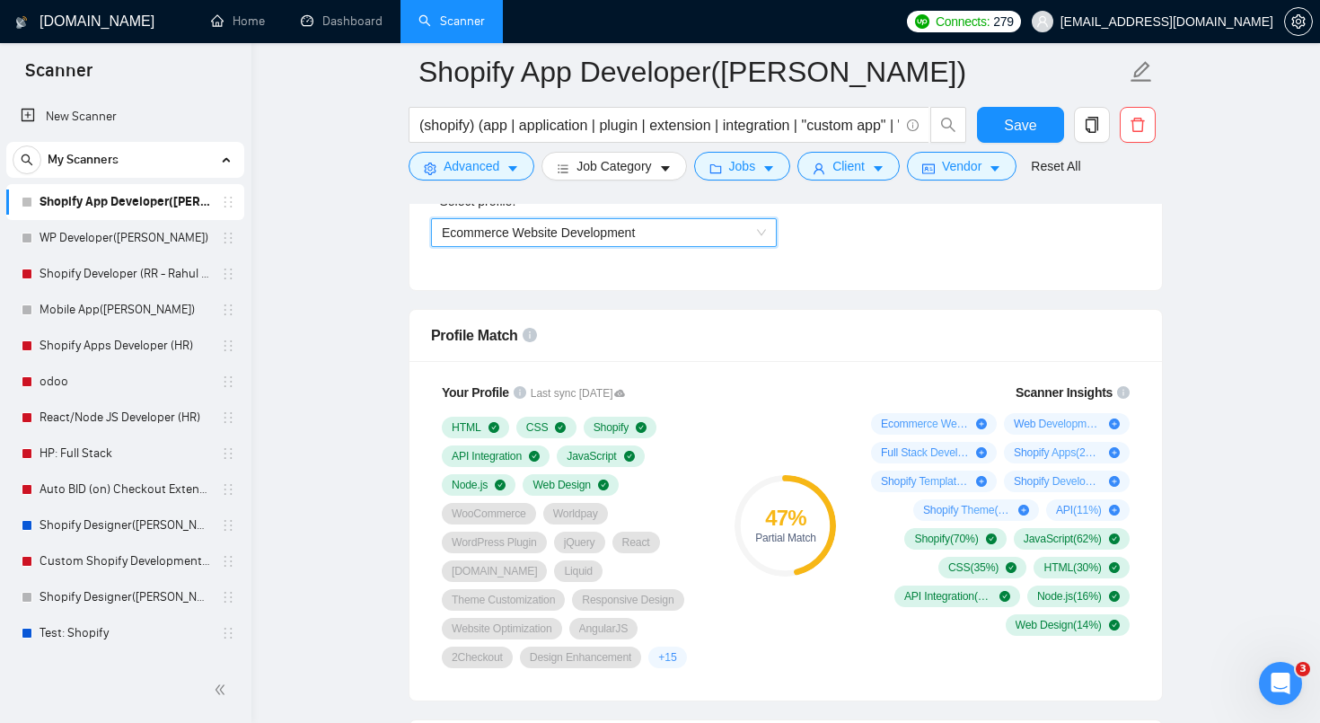
scroll to position [1285, 0]
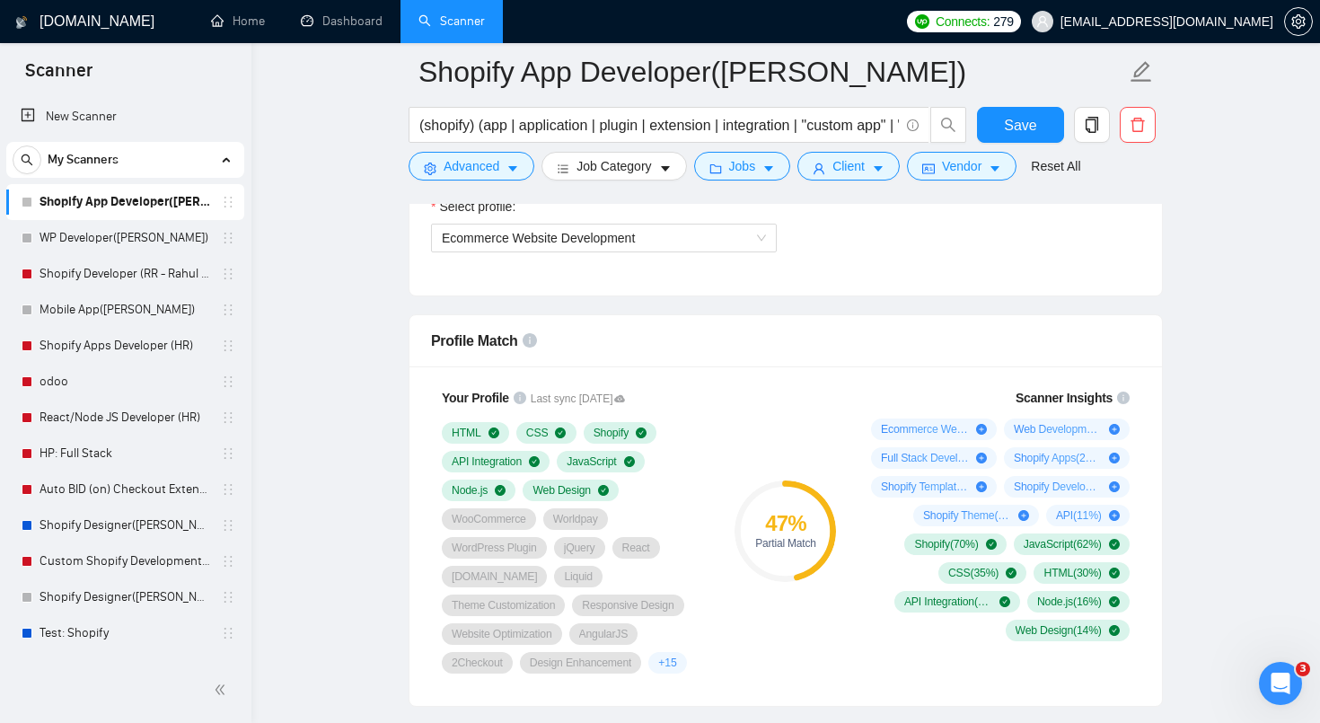
click at [786, 327] on div "Profile Match" at bounding box center [785, 340] width 709 height 51
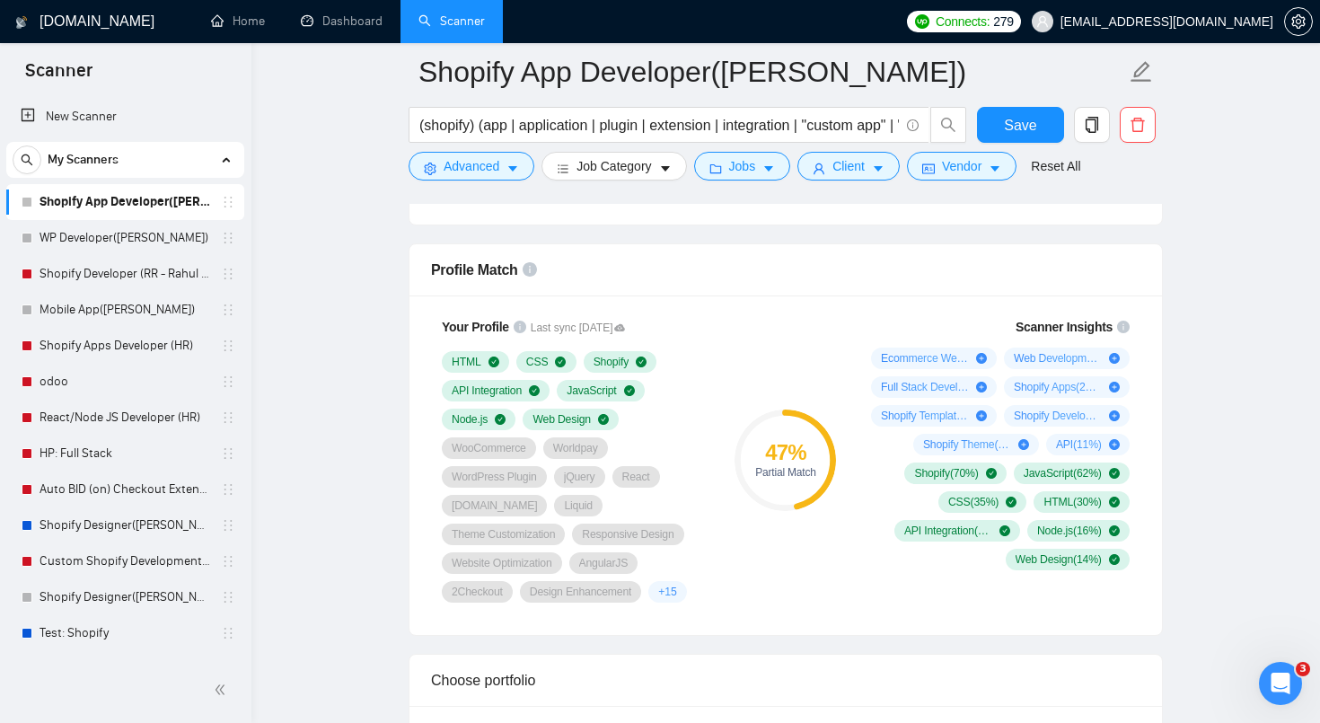
scroll to position [1358, 0]
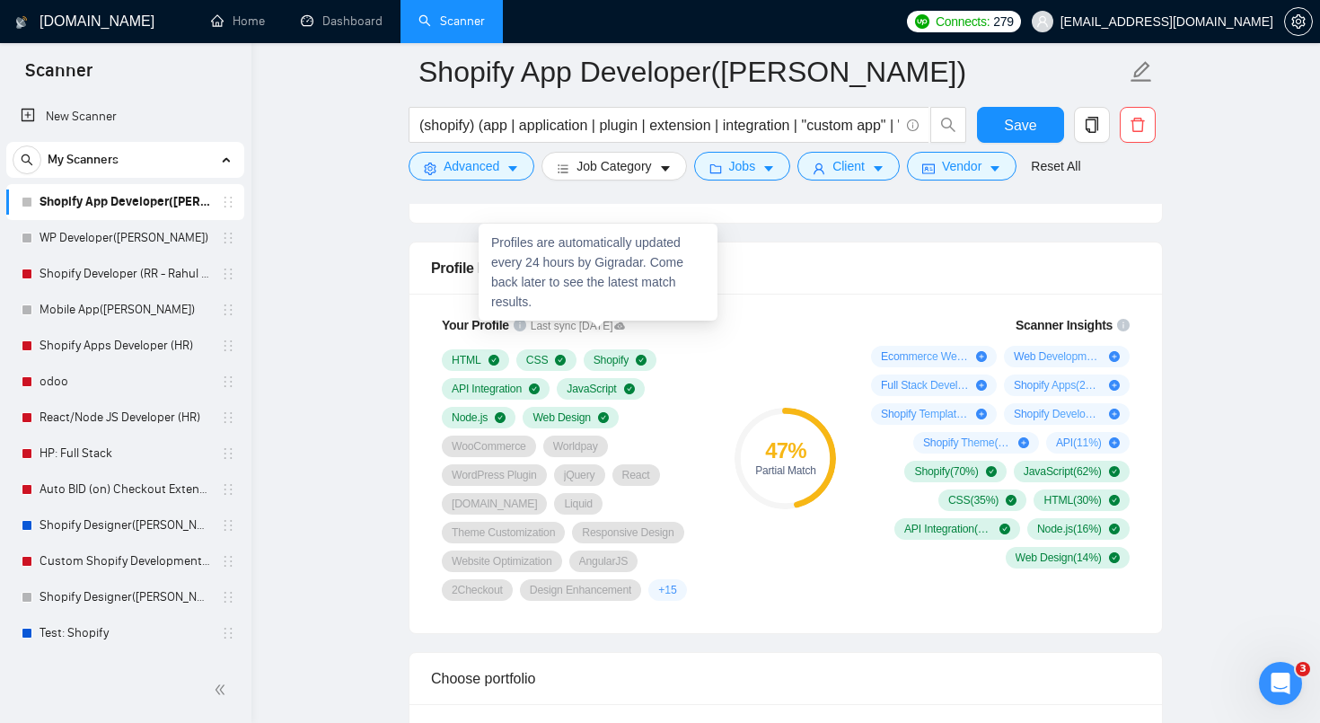
click at [625, 325] on icon at bounding box center [619, 325] width 11 height 7
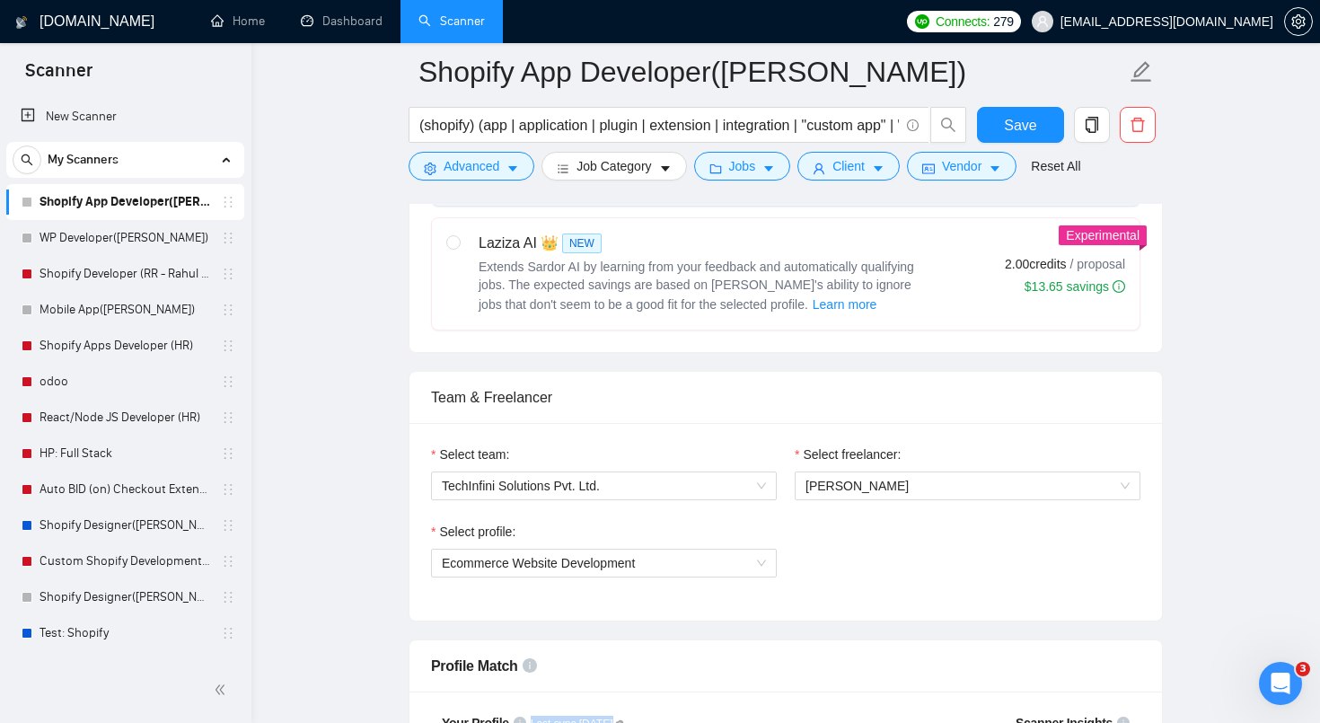
scroll to position [962, 0]
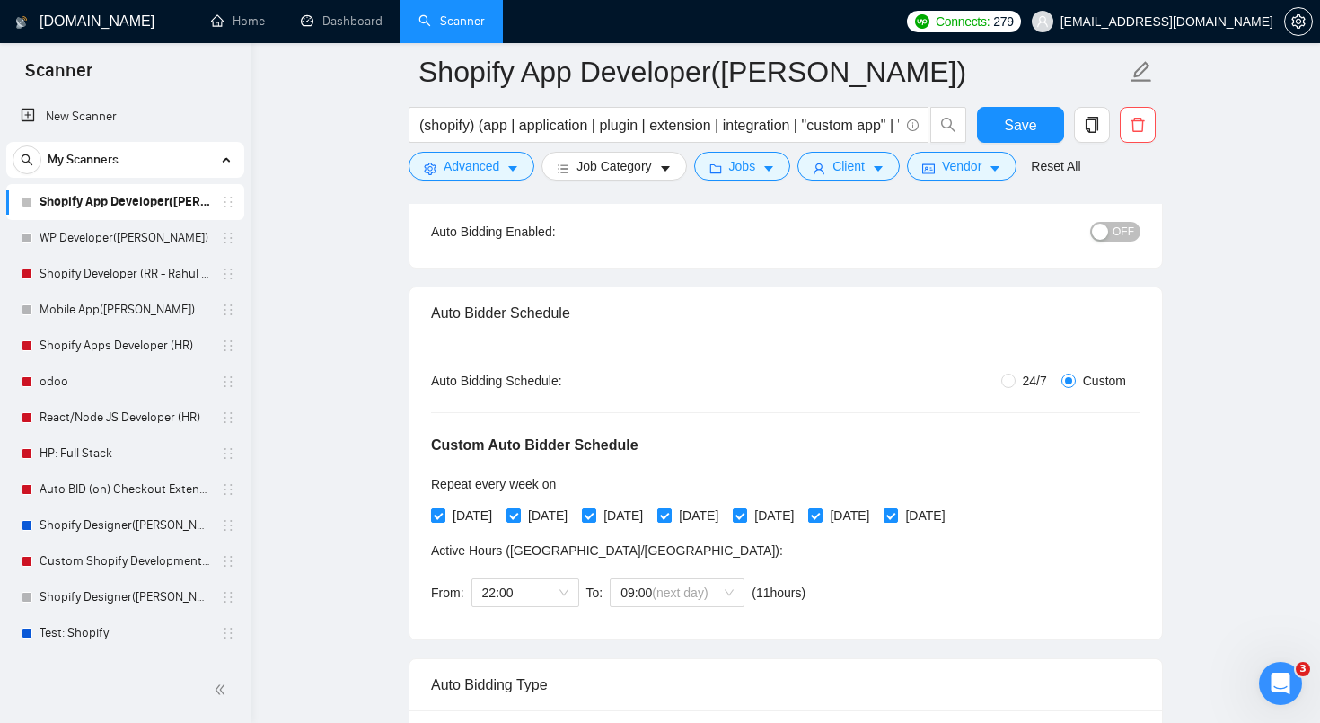
scroll to position [0, 0]
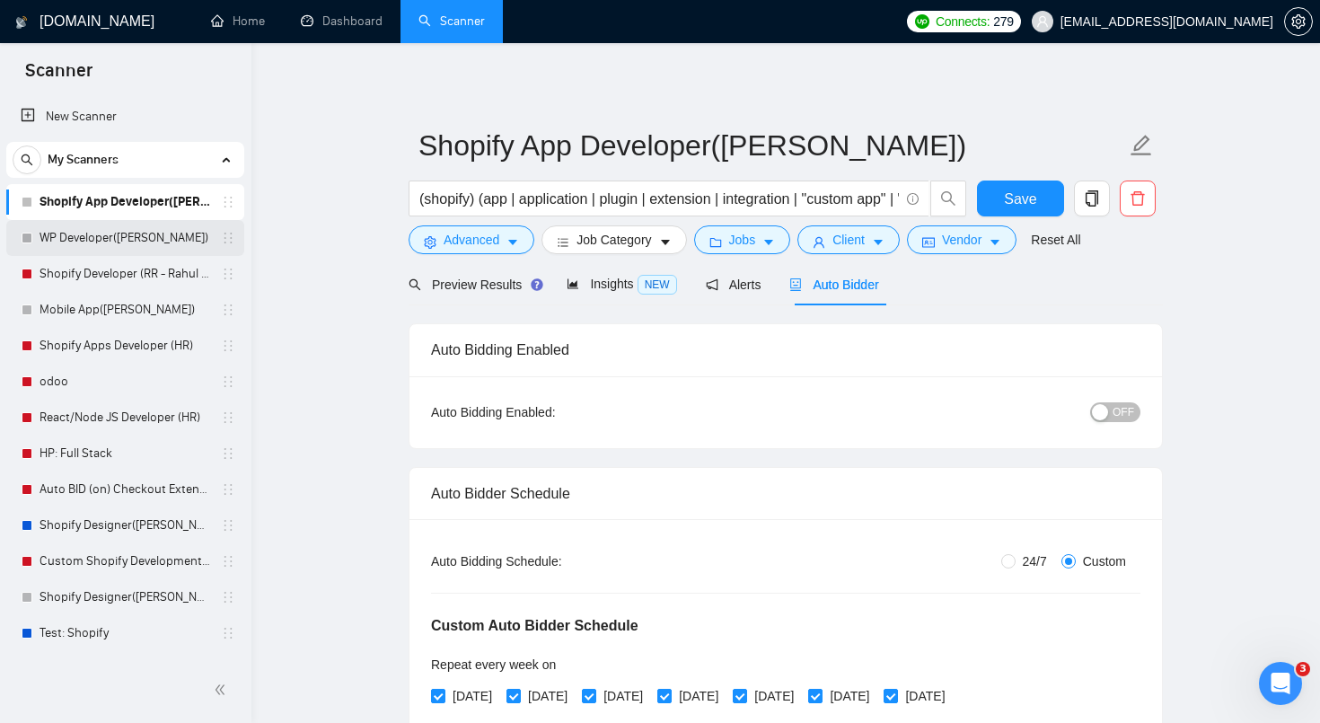
click at [136, 241] on link "WP Developer([PERSON_NAME])" at bounding box center [124, 238] width 171 height 36
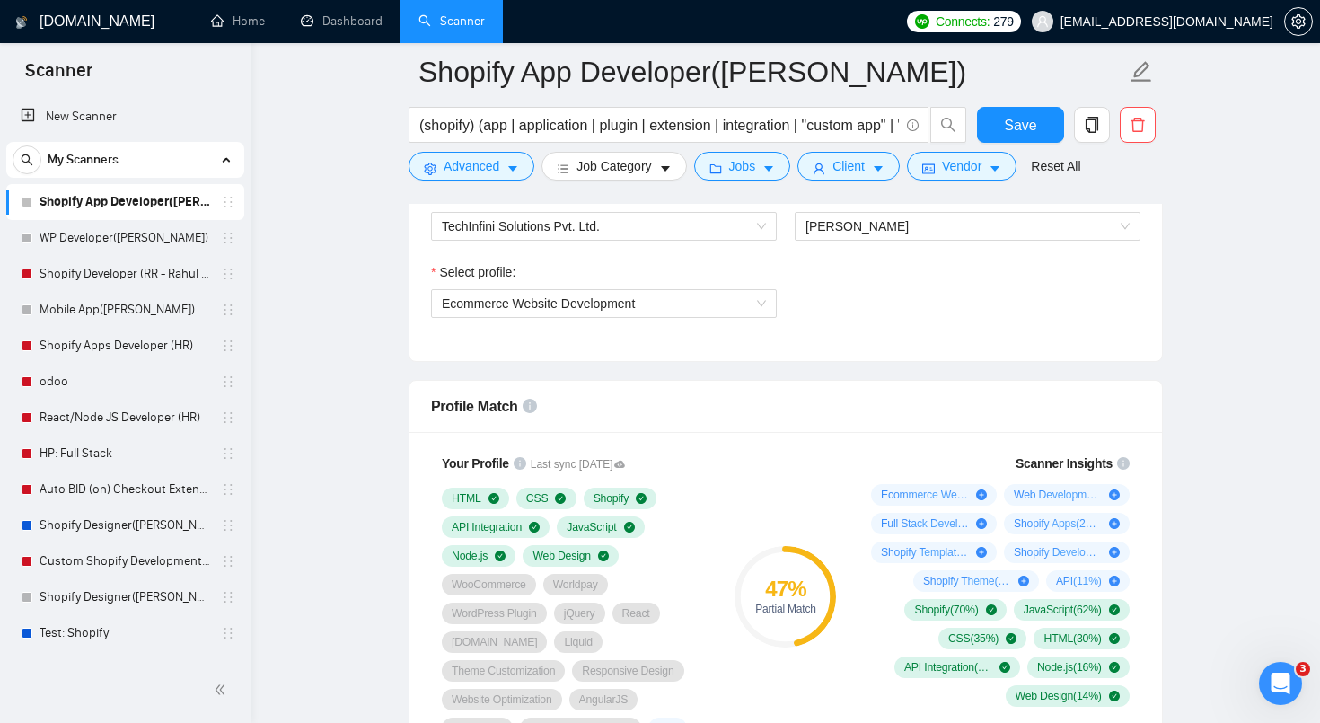
scroll to position [1222, 0]
click at [707, 296] on span "Ecommerce Website Development" at bounding box center [604, 301] width 324 height 27
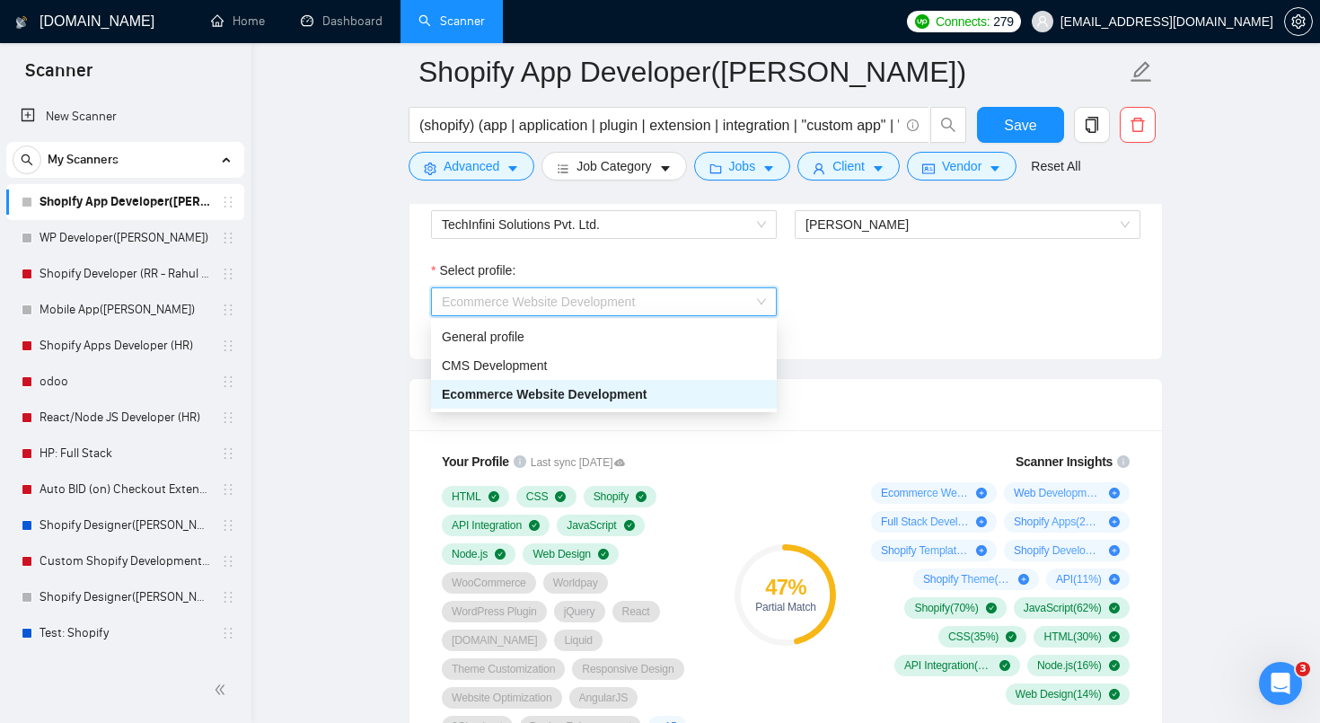
click at [823, 313] on div "Select profile: Ecommerce Website Development" at bounding box center [785, 298] width 727 height 77
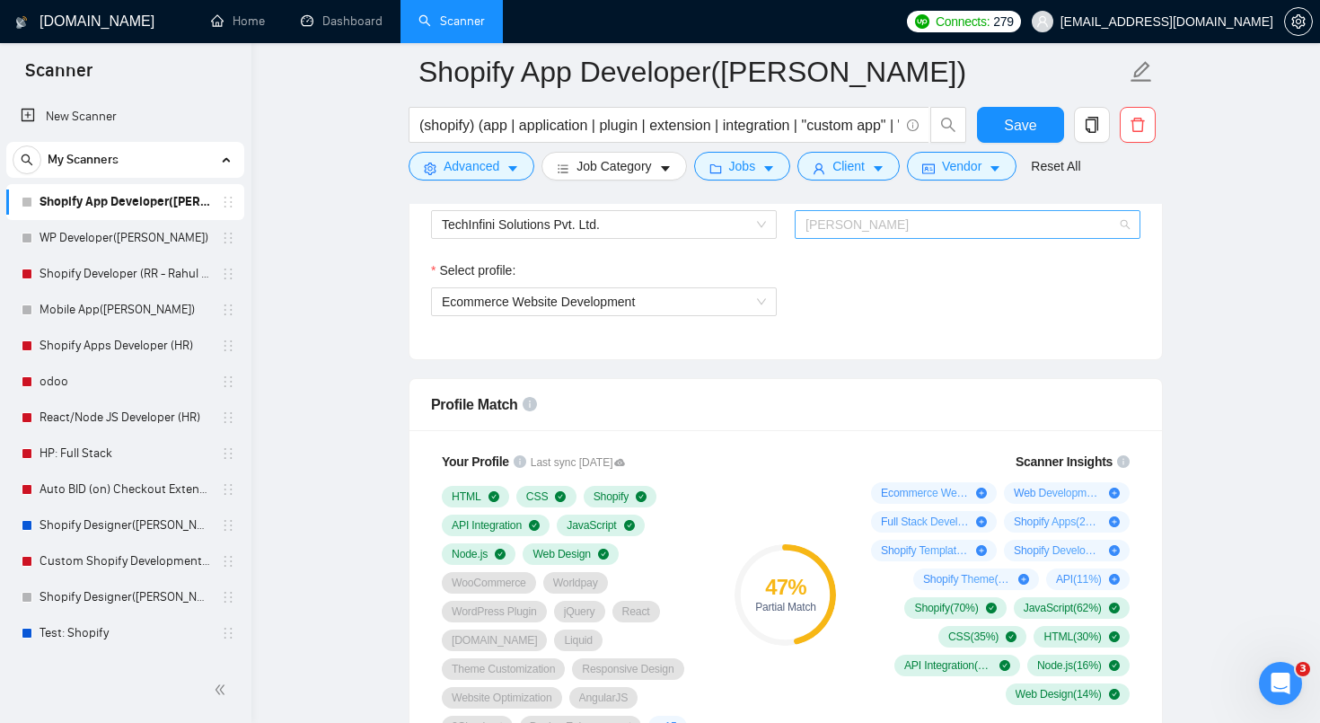
click at [882, 213] on span "[PERSON_NAME]" at bounding box center [967, 224] width 324 height 27
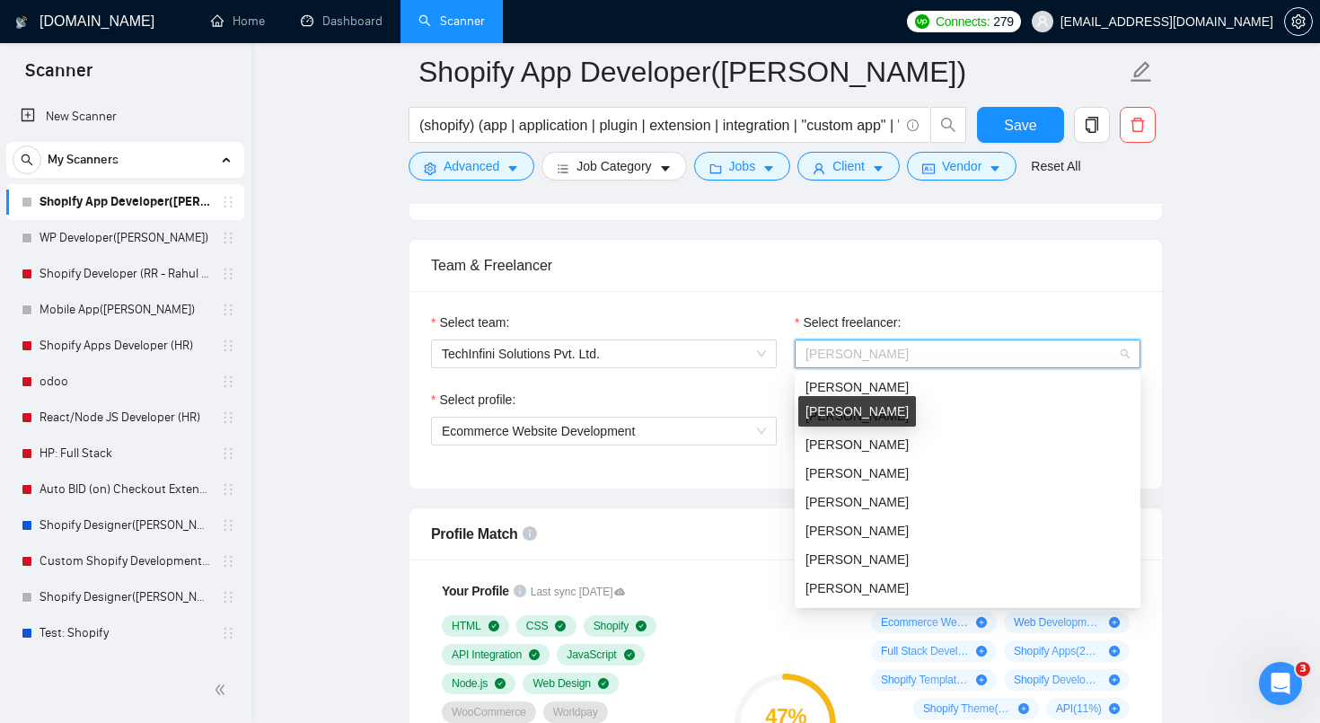
scroll to position [284, 0]
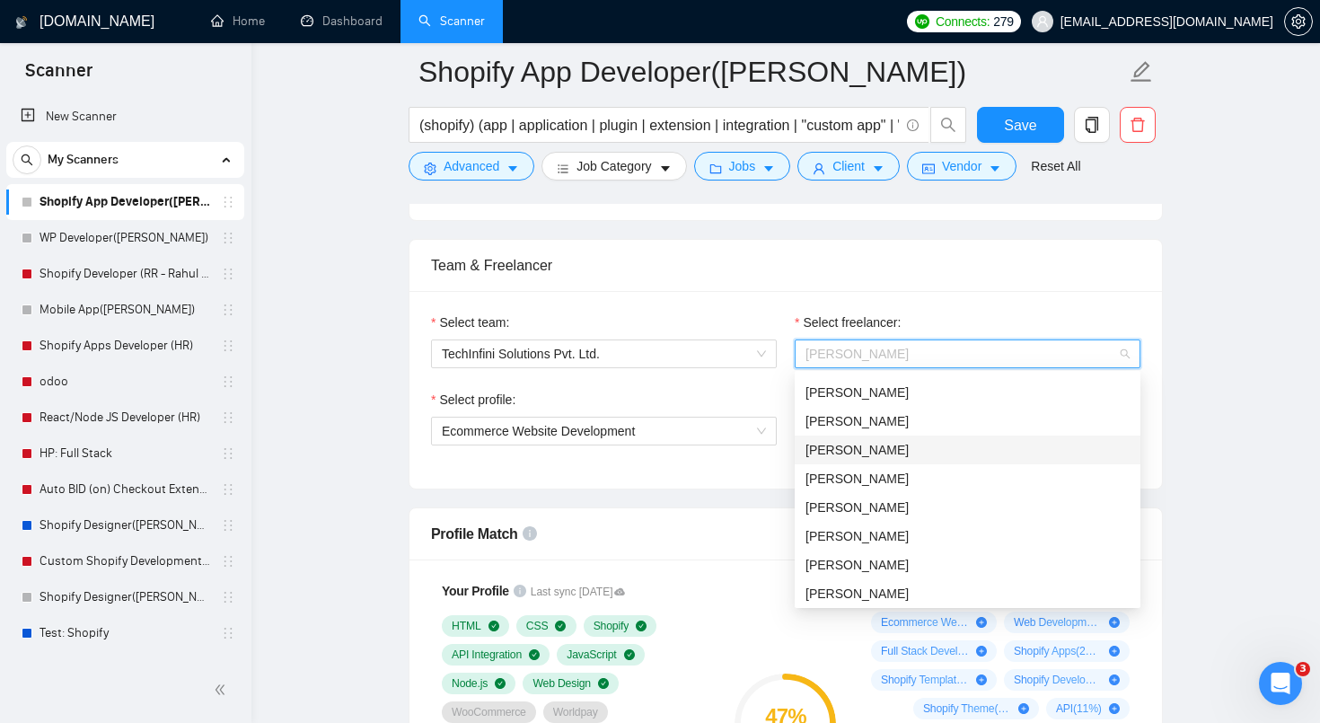
click at [871, 444] on span "[PERSON_NAME]" at bounding box center [856, 450] width 103 height 14
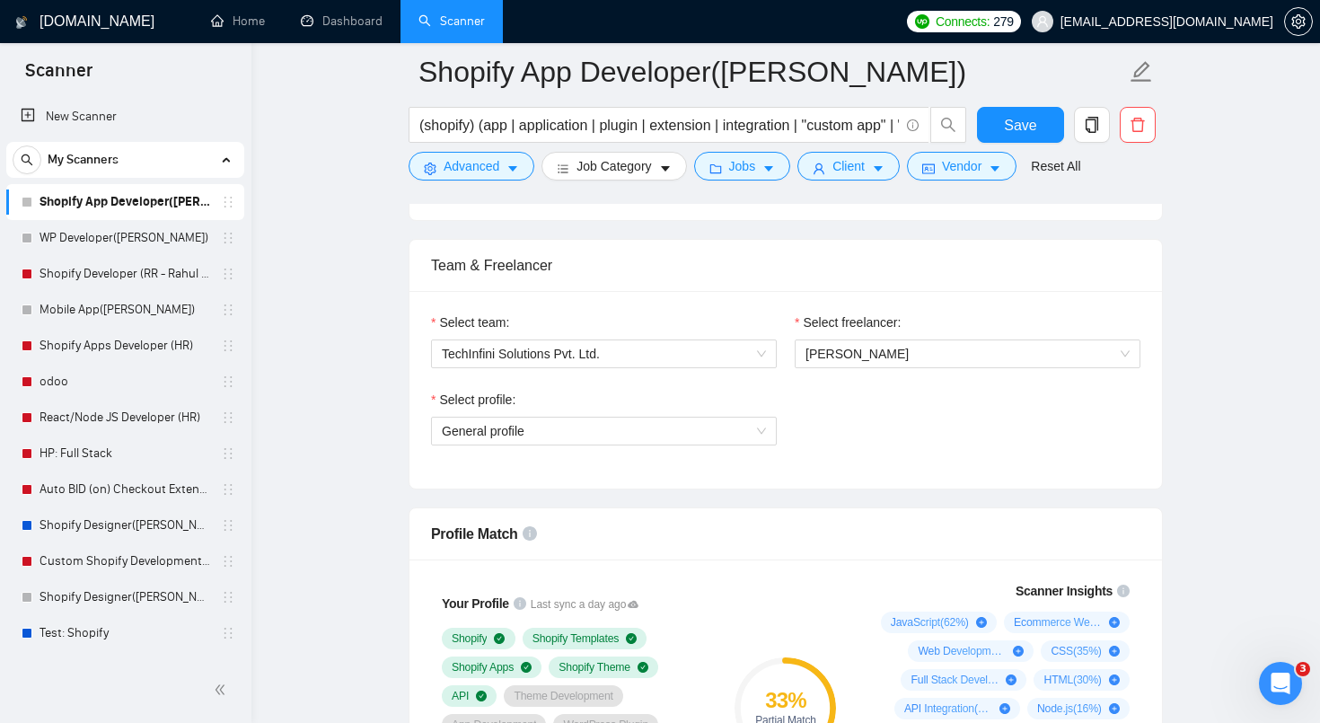
click at [842, 423] on div "Select profile: General profile" at bounding box center [785, 428] width 727 height 77
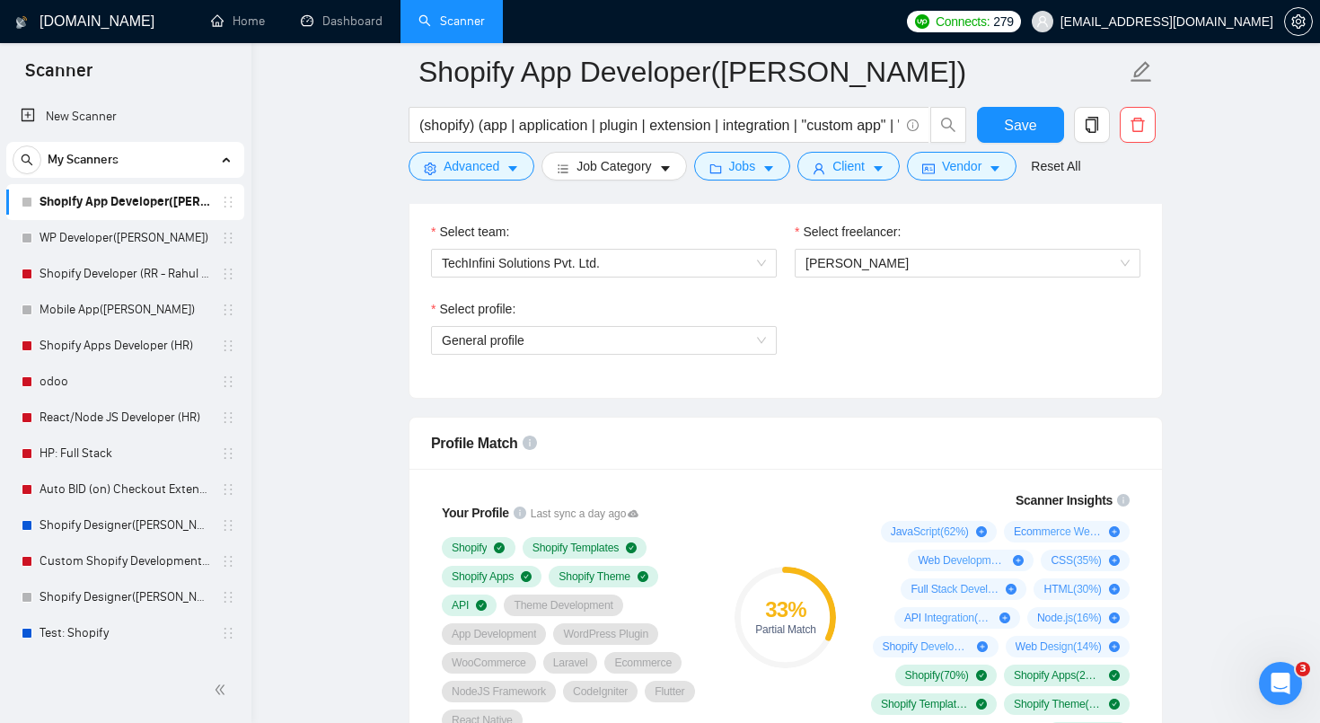
scroll to position [1355, 0]
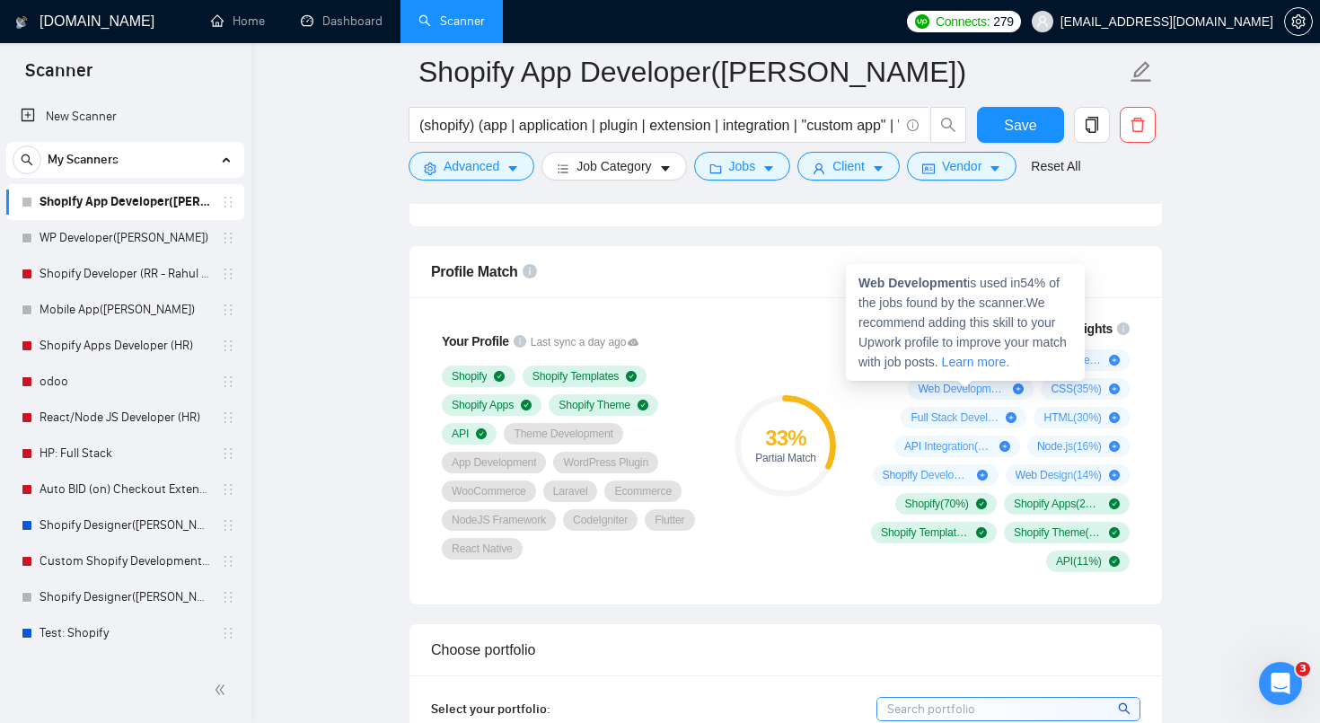
click at [984, 355] on span "Web Development is used in 54 % of the jobs found by the scanner. We recommend …" at bounding box center [962, 322] width 208 height 93
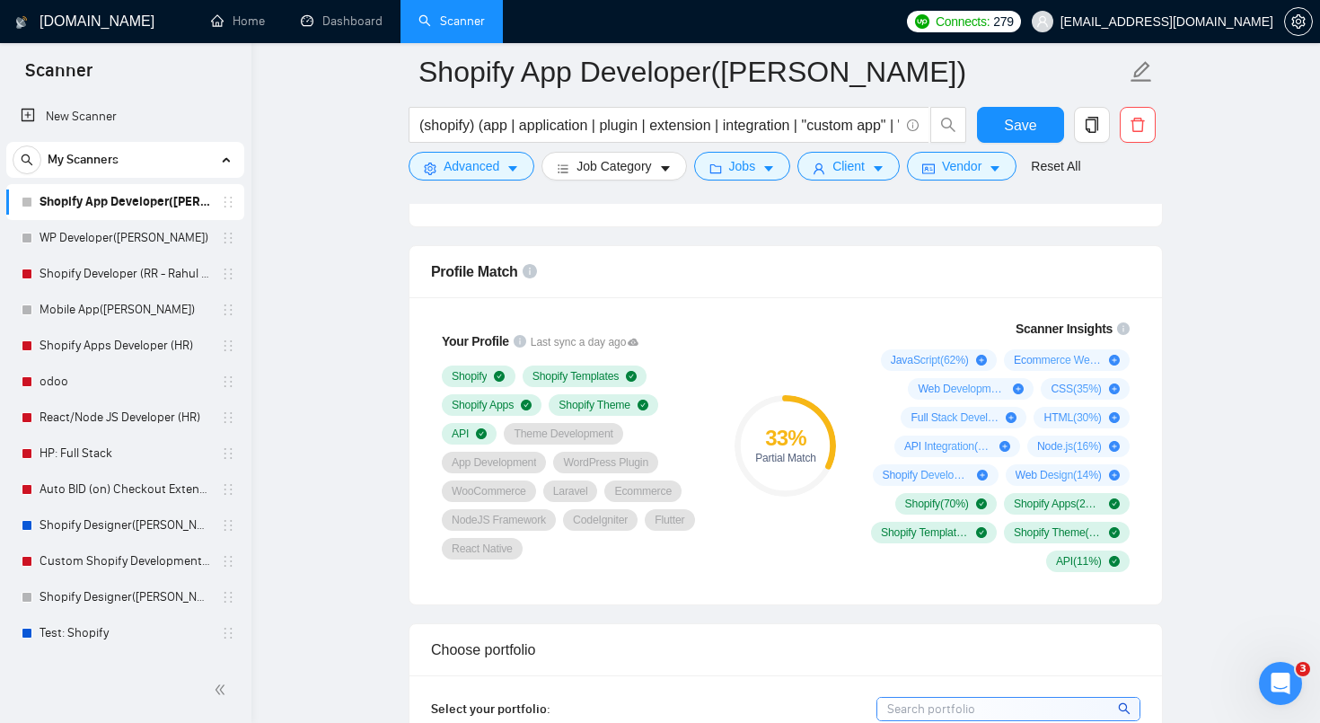
click at [895, 484] on div "Shopify Development ( 14 %)" at bounding box center [936, 475] width 126 height 22
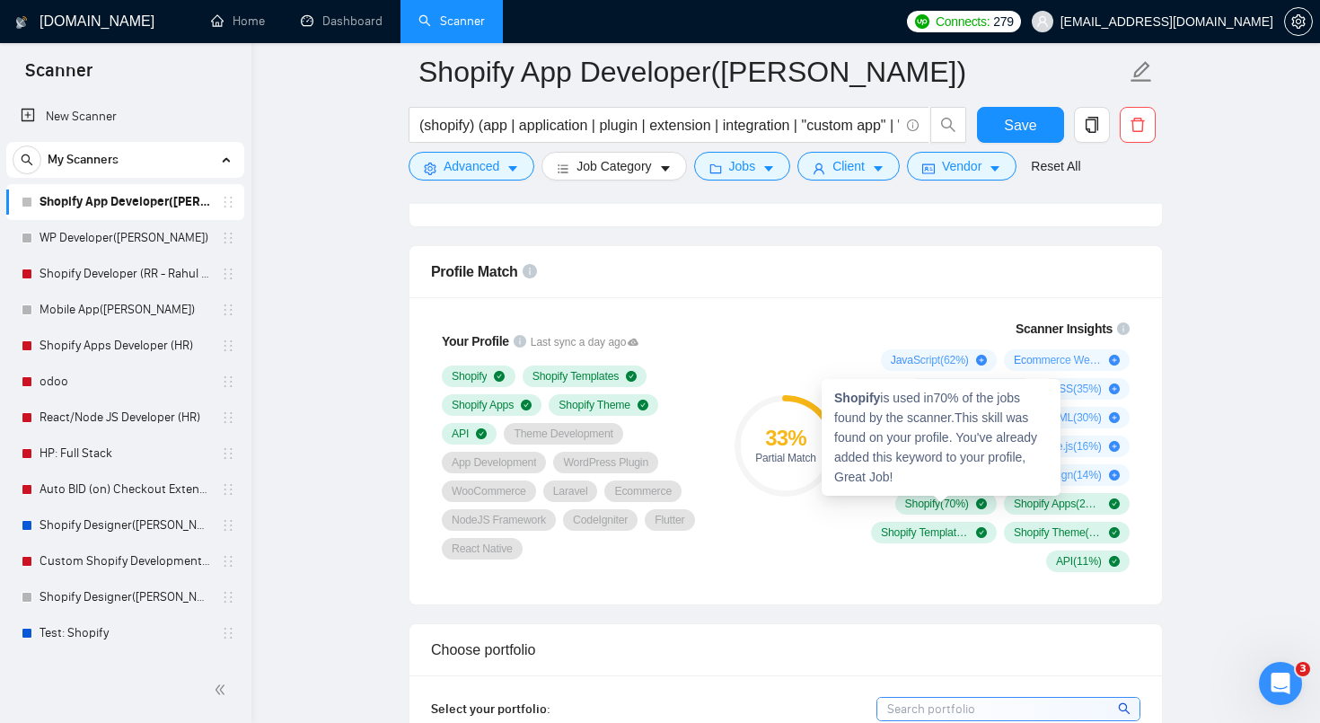
click at [934, 509] on span "Shopify ( 70 %)" at bounding box center [937, 503] width 64 height 14
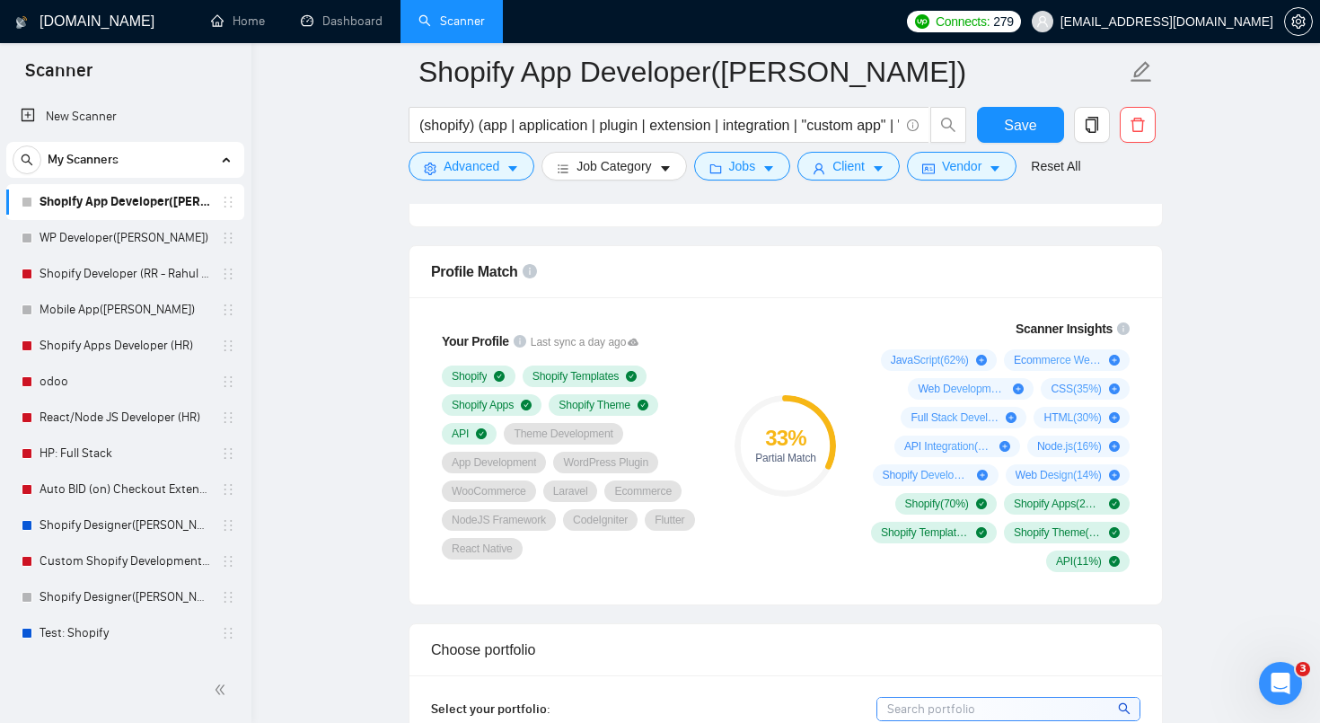
click at [920, 294] on div "Profile Match" at bounding box center [785, 271] width 709 height 51
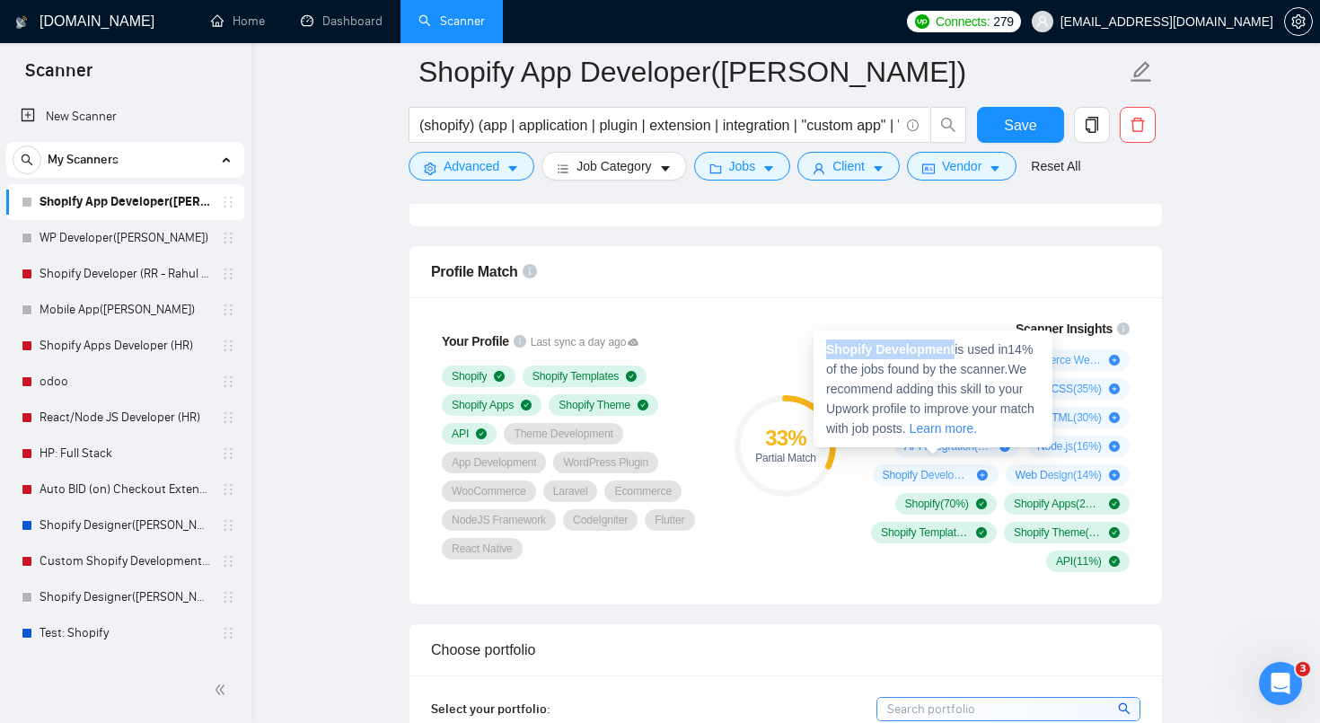
drag, startPoint x: 958, startPoint y: 346, endPoint x: 826, endPoint y: 356, distance: 132.3
click at [825, 356] on div "Shopify Development is used in 14 % of the jobs found by the scanner. We recomm…" at bounding box center [932, 388] width 239 height 117
copy strong "Shopify Development"
